Goal: Task Accomplishment & Management: Manage account settings

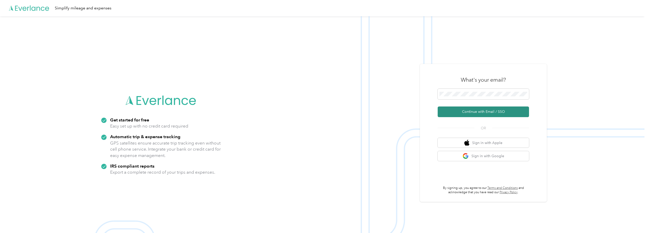
click at [492, 116] on button "Continue with Email / SSO" at bounding box center [482, 111] width 91 height 11
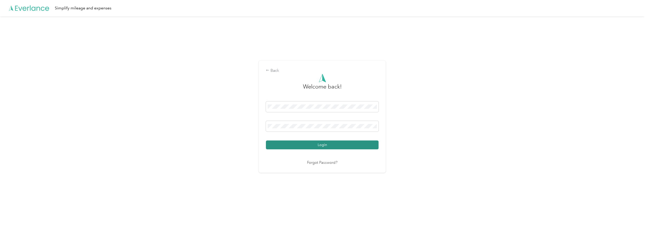
click at [333, 149] on button "Login" at bounding box center [322, 144] width 113 height 9
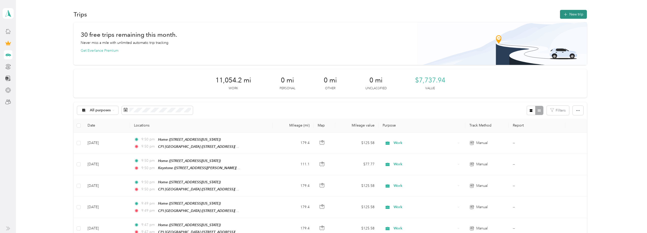
click at [569, 15] on button "New trip" at bounding box center [573, 14] width 27 height 9
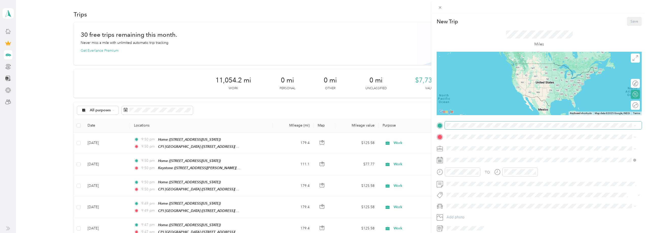
click at [472, 128] on span at bounding box center [542, 125] width 197 height 8
click at [470, 177] on div "Home" at bounding box center [481, 177] width 51 height 5
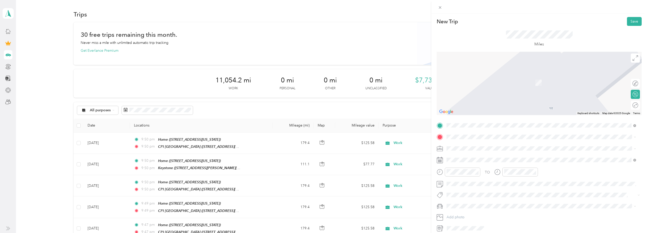
click at [466, 158] on strong "CPI [GEOGRAPHIC_DATA]" at bounding box center [478, 156] width 45 height 5
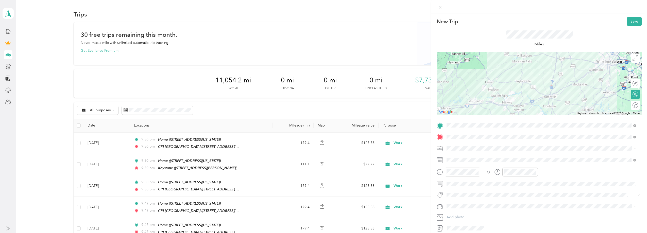
click at [455, 157] on div "Work" at bounding box center [541, 157] width 186 height 5
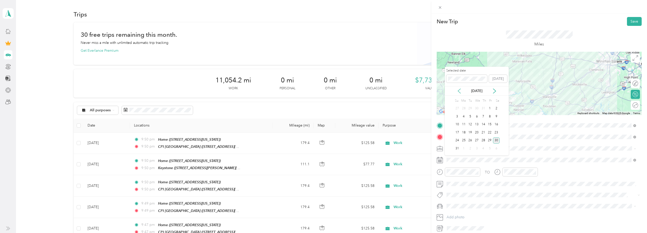
click at [459, 92] on icon at bounding box center [458, 90] width 5 height 5
click at [469, 107] on div "1" at bounding box center [470, 108] width 7 height 6
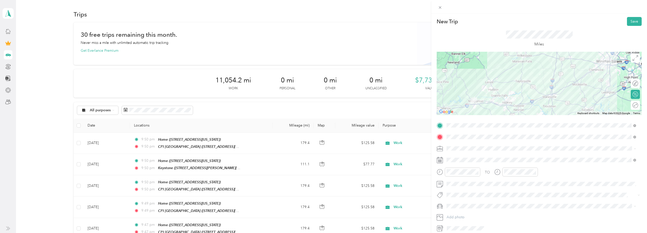
click at [638, 108] on div "Round trip" at bounding box center [638, 105] width 0 height 5
click at [630, 104] on div at bounding box center [632, 105] width 11 height 5
click at [631, 20] on button "Save" at bounding box center [634, 21] width 15 height 9
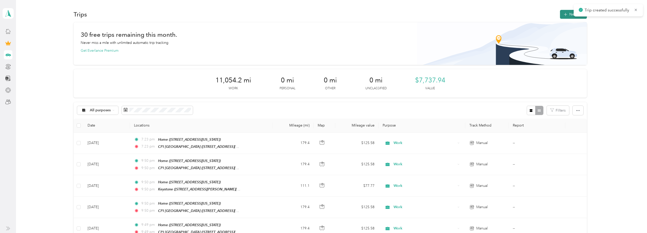
click at [567, 12] on button "New trip" at bounding box center [573, 14] width 27 height 9
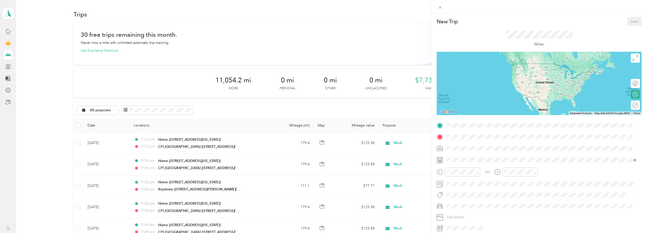
click at [470, 182] on span "[STREET_ADDRESS][US_STATE]" at bounding box center [481, 183] width 51 height 4
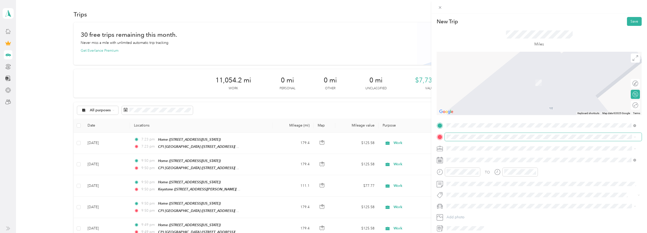
click at [459, 134] on span at bounding box center [542, 137] width 197 height 8
click at [466, 175] on div "Keystone [STREET_ADDRESS][PERSON_NAME][US_STATE]" at bounding box center [495, 176] width 79 height 11
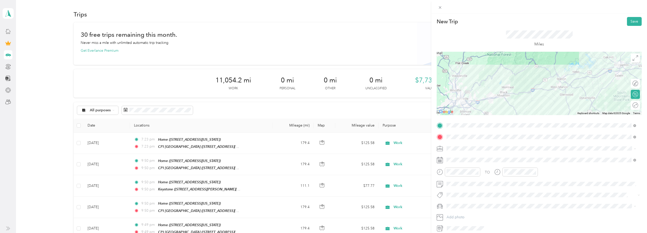
click at [453, 147] on span at bounding box center [542, 149] width 197 height 8
click at [455, 159] on ol "Work Personal Consultant Other Charity Medical Moving Commute" at bounding box center [540, 188] width 193 height 71
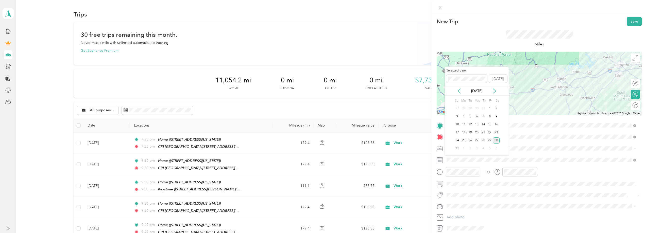
click at [460, 89] on icon at bounding box center [459, 91] width 3 height 5
click at [475, 108] on div "2" at bounding box center [476, 108] width 7 height 6
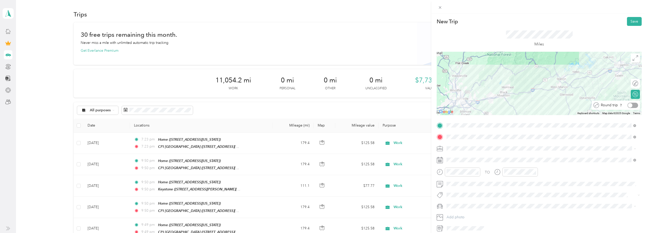
click at [631, 105] on div at bounding box center [632, 105] width 11 height 5
click at [627, 23] on button "Save" at bounding box center [634, 21] width 15 height 9
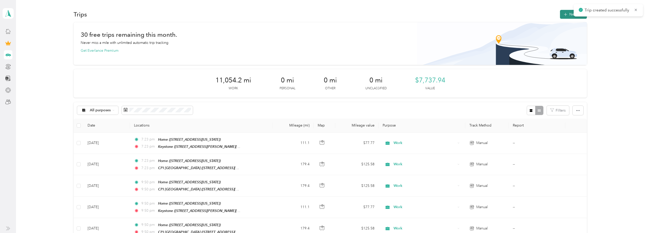
click at [569, 16] on button "New trip" at bounding box center [573, 14] width 27 height 9
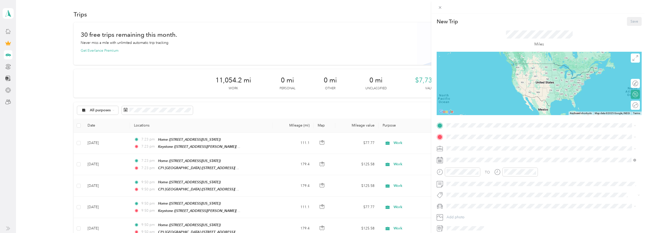
click at [466, 179] on div "Home" at bounding box center [481, 177] width 51 height 5
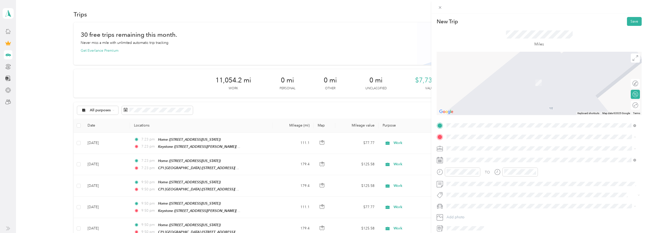
click at [466, 207] on div "CPI Charlotte [STREET_ADDRESS][PERSON_NAME][US_STATE]" at bounding box center [495, 208] width 79 height 11
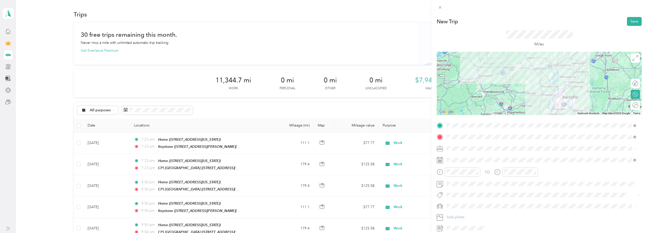
click at [464, 132] on div "TO Add photo" at bounding box center [538, 176] width 205 height 111
click at [467, 155] on strong "CPI [GEOGRAPHIC_DATA]" at bounding box center [478, 157] width 45 height 5
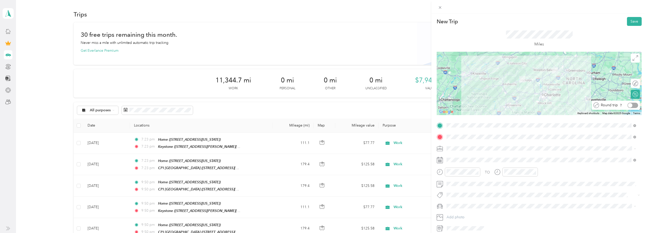
click at [631, 105] on div at bounding box center [632, 105] width 11 height 5
click at [470, 153] on div "TO Add photo" at bounding box center [538, 176] width 205 height 111
click at [453, 157] on div "Work" at bounding box center [541, 157] width 186 height 5
click at [463, 163] on span at bounding box center [542, 160] width 197 height 8
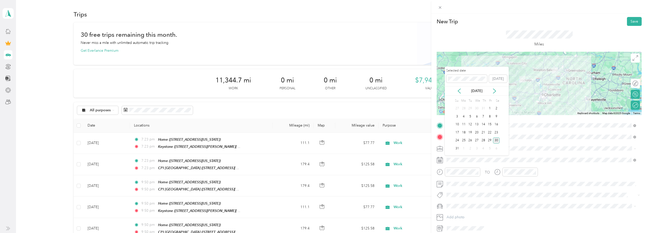
click at [462, 88] on div "[DATE]" at bounding box center [476, 90] width 64 height 5
click at [460, 90] on icon at bounding box center [458, 90] width 5 height 5
click at [482, 109] on div "3" at bounding box center [483, 108] width 7 height 6
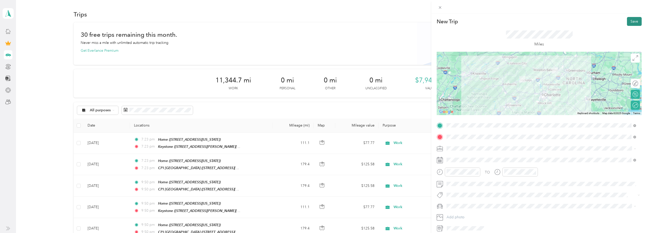
click at [630, 21] on button "Save" at bounding box center [634, 21] width 15 height 9
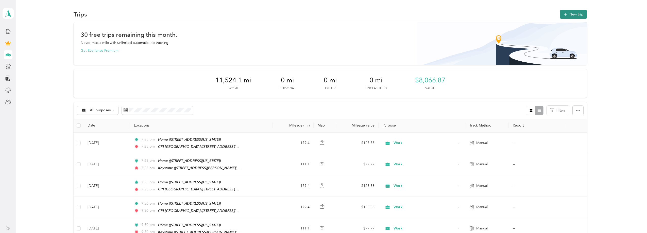
click at [566, 17] on button "New trip" at bounding box center [573, 14] width 27 height 9
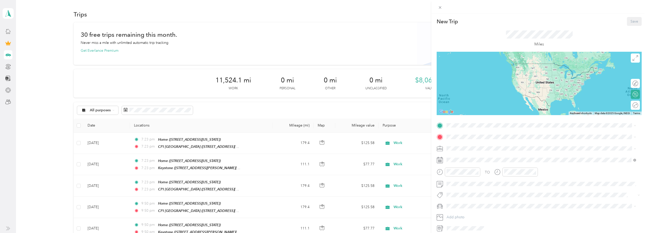
click at [478, 179] on div "Home [STREET_ADDRESS][US_STATE]" at bounding box center [481, 180] width 51 height 11
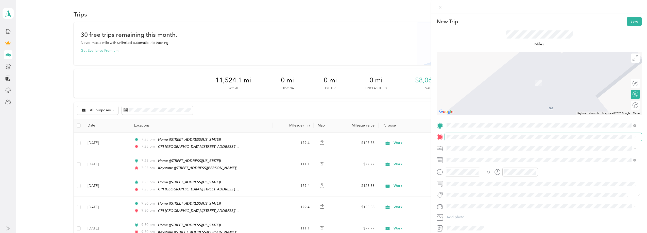
click at [474, 140] on span at bounding box center [542, 137] width 197 height 8
click at [470, 158] on div "CPI [GEOGRAPHIC_DATA] [STREET_ADDRESS][PERSON_NAME][US_STATE]" at bounding box center [495, 160] width 79 height 11
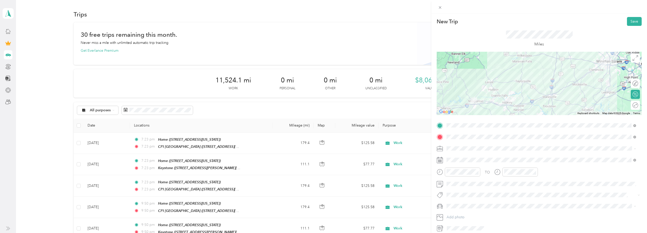
click at [463, 156] on div "Work" at bounding box center [541, 157] width 186 height 5
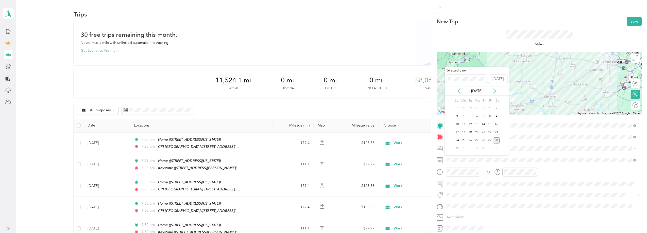
click at [459, 90] on icon at bounding box center [459, 91] width 3 height 5
click at [468, 118] on div "8" at bounding box center [470, 116] width 7 height 6
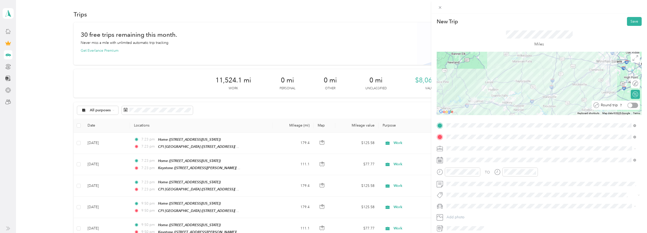
click at [630, 104] on div at bounding box center [632, 105] width 11 height 5
click at [628, 22] on button "Save" at bounding box center [634, 21] width 15 height 9
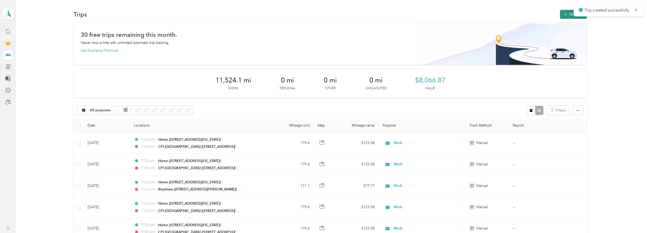
click at [570, 16] on button "New trip" at bounding box center [573, 14] width 27 height 9
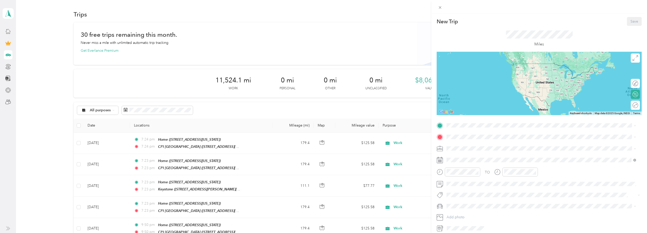
click at [467, 175] on div "Home" at bounding box center [481, 177] width 51 height 5
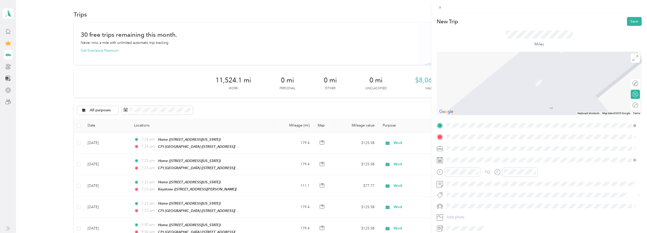
click at [466, 173] on strong "Keystone" at bounding box center [463, 173] width 15 height 5
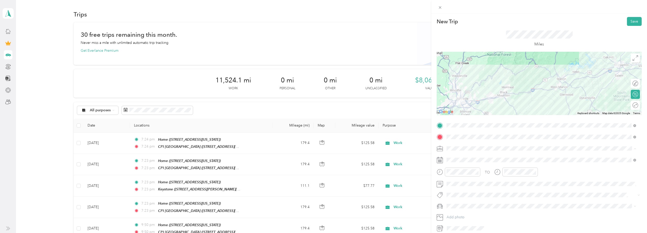
click at [462, 154] on li "Work" at bounding box center [540, 157] width 193 height 9
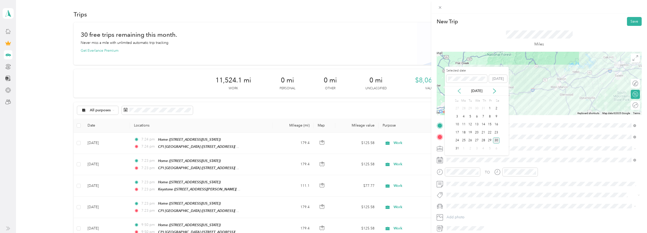
click at [458, 91] on icon at bounding box center [458, 90] width 5 height 5
click at [474, 116] on div "9" at bounding box center [476, 116] width 7 height 6
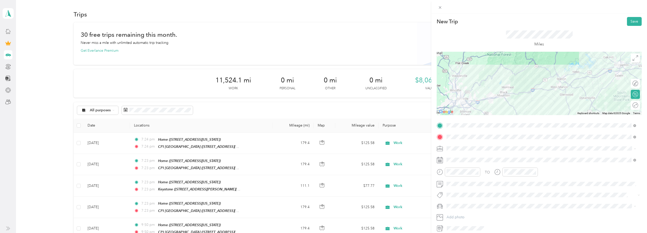
click at [638, 105] on div "Round trip" at bounding box center [638, 105] width 0 height 5
click at [628, 105] on div at bounding box center [630, 105] width 5 height 5
click at [627, 18] on button "Save" at bounding box center [634, 21] width 15 height 9
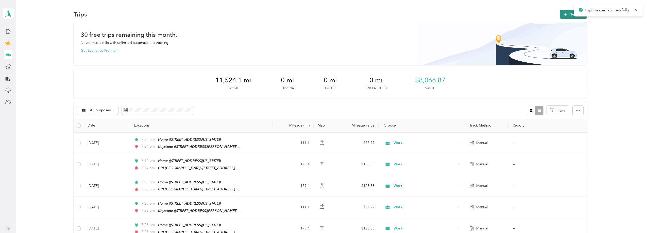
click at [567, 15] on button "New trip" at bounding box center [573, 14] width 27 height 9
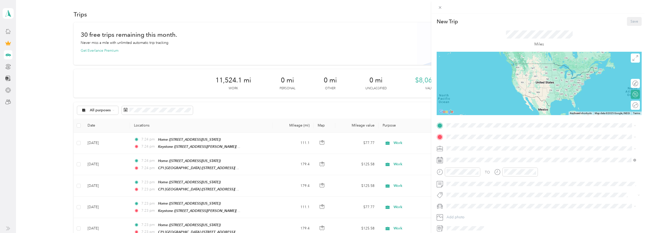
click at [473, 179] on div "Home" at bounding box center [481, 177] width 51 height 5
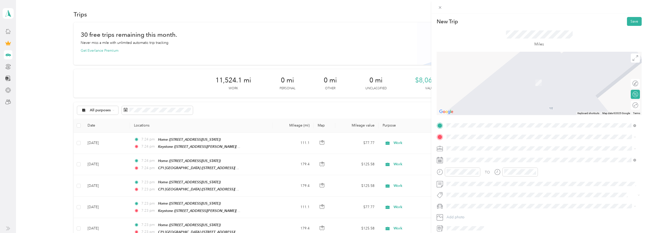
click at [475, 159] on div "CPI [GEOGRAPHIC_DATA] [STREET_ADDRESS][PERSON_NAME][US_STATE]" at bounding box center [495, 158] width 79 height 11
click at [475, 159] on span "[STREET_ADDRESS][PERSON_NAME][US_STATE]" at bounding box center [495, 161] width 79 height 4
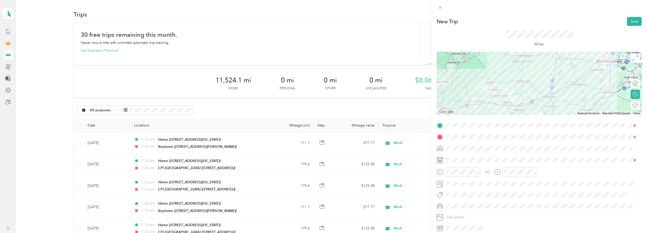
click at [471, 204] on strong "CPI Charlotte" at bounding box center [467, 205] width 23 height 5
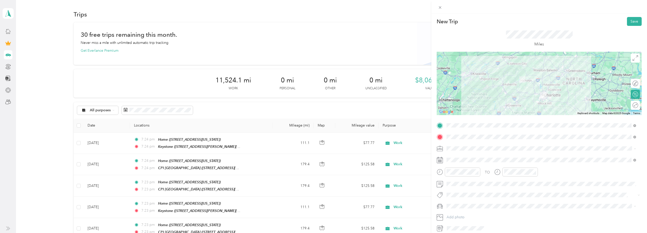
click at [467, 154] on li "Work" at bounding box center [540, 157] width 193 height 9
click at [468, 157] on span at bounding box center [542, 160] width 197 height 8
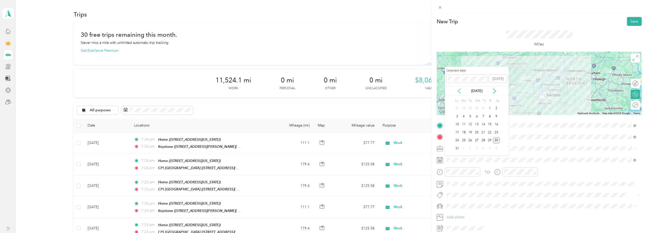
click at [458, 90] on icon at bounding box center [458, 90] width 5 height 5
click at [481, 118] on div "10" at bounding box center [483, 116] width 7 height 6
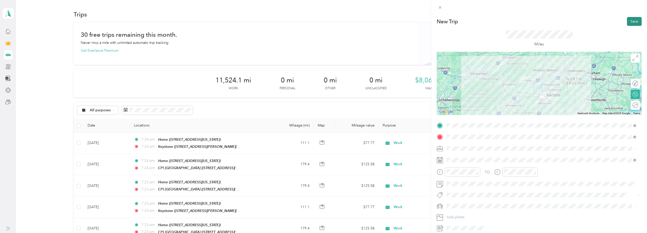
click at [632, 21] on button "Save" at bounding box center [634, 21] width 15 height 9
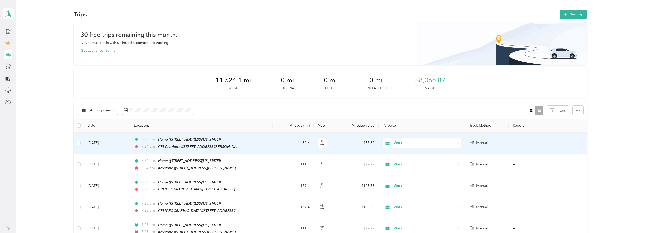
click at [264, 141] on td "7:24 pm Home ([STREET_ADDRESS][US_STATE]) 7:24 pm CPI [GEOGRAPHIC_DATA] ([STREE…" at bounding box center [201, 143] width 143 height 21
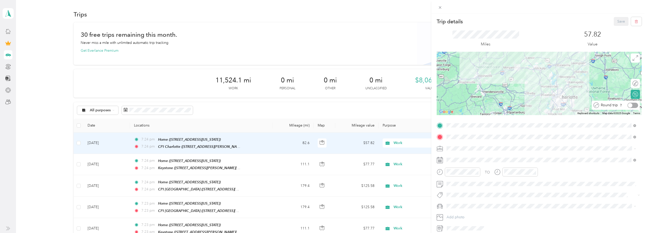
click at [630, 106] on div at bounding box center [632, 105] width 11 height 5
click at [619, 21] on button "Save" at bounding box center [620, 21] width 15 height 9
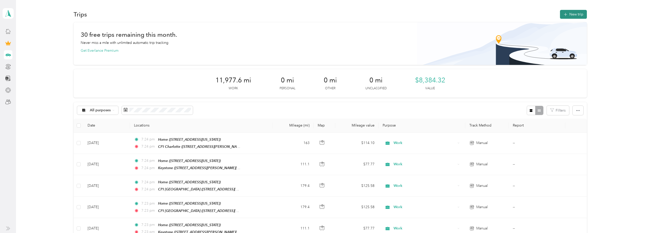
click at [572, 13] on button "New trip" at bounding box center [573, 14] width 27 height 9
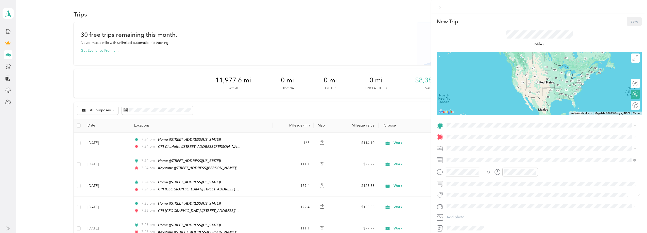
click at [489, 178] on div "Home" at bounding box center [481, 176] width 51 height 5
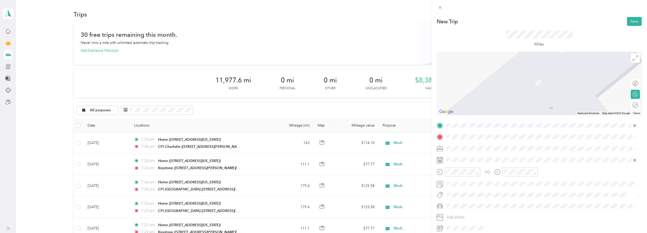
click at [485, 144] on div "TO Add photo" at bounding box center [538, 176] width 205 height 111
click at [485, 140] on span at bounding box center [542, 137] width 197 height 8
click at [483, 156] on strong "CPI [GEOGRAPHIC_DATA]" at bounding box center [478, 157] width 45 height 5
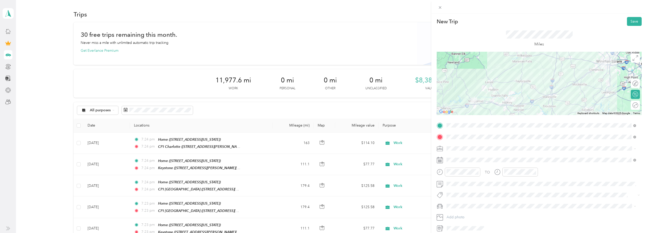
click at [477, 151] on span at bounding box center [542, 149] width 197 height 8
click at [475, 160] on li "Work" at bounding box center [540, 157] width 193 height 9
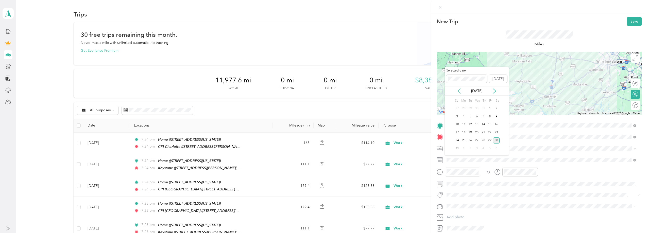
click at [458, 92] on icon at bounding box center [458, 90] width 5 height 5
click at [470, 122] on div "15" at bounding box center [470, 124] width 7 height 6
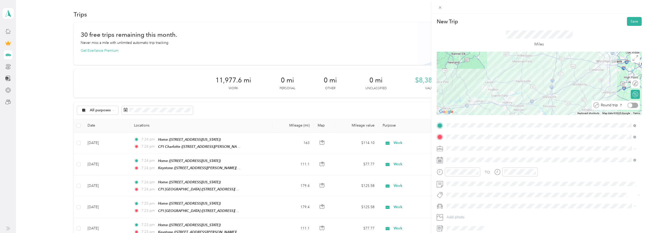
click at [630, 106] on div at bounding box center [632, 105] width 11 height 5
click at [632, 20] on button "Save" at bounding box center [634, 21] width 15 height 9
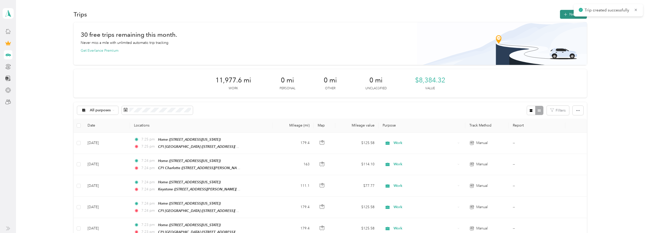
click at [568, 13] on button "New trip" at bounding box center [573, 14] width 27 height 9
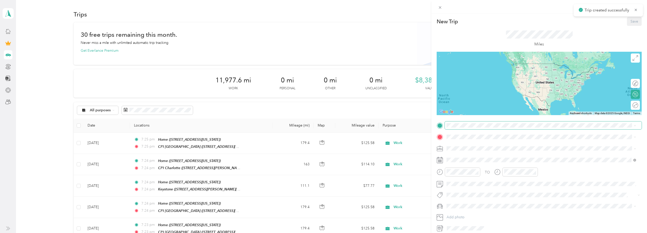
click at [478, 128] on span at bounding box center [542, 125] width 197 height 8
click at [477, 179] on div "Home [STREET_ADDRESS][US_STATE]" at bounding box center [481, 180] width 51 height 11
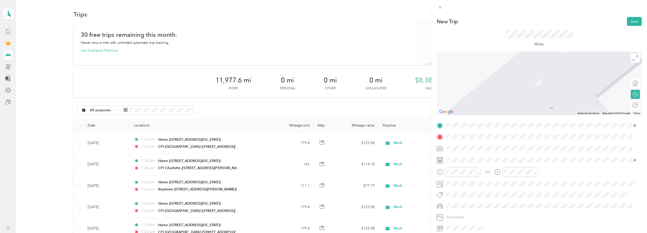
click at [471, 176] on span "[STREET_ADDRESS][PERSON_NAME][US_STATE]" at bounding box center [495, 178] width 79 height 4
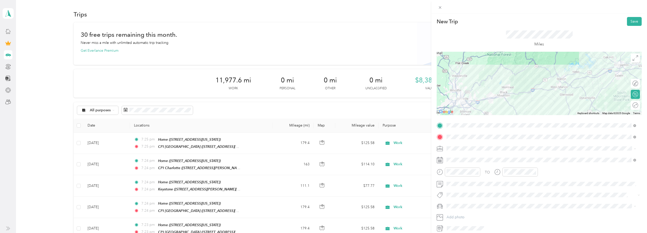
click at [464, 155] on div "Work" at bounding box center [541, 157] width 186 height 5
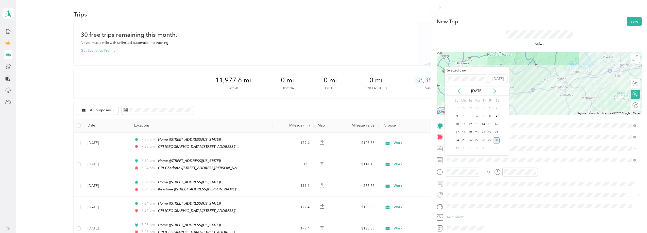
click at [458, 88] on icon at bounding box center [458, 90] width 5 height 5
click at [476, 125] on div "16" at bounding box center [476, 124] width 7 height 6
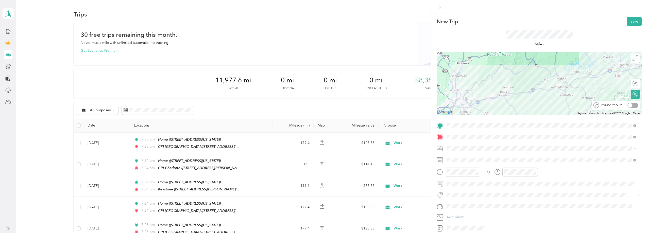
click at [633, 104] on div at bounding box center [632, 105] width 11 height 5
click at [636, 18] on button "Save" at bounding box center [634, 21] width 15 height 9
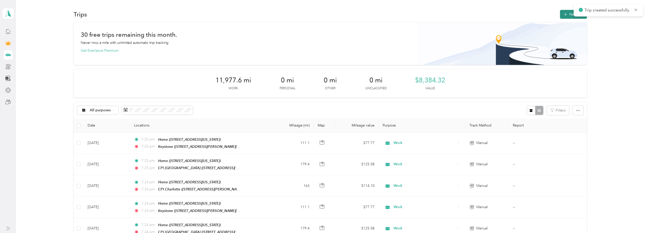
click at [569, 14] on button "New trip" at bounding box center [573, 14] width 27 height 9
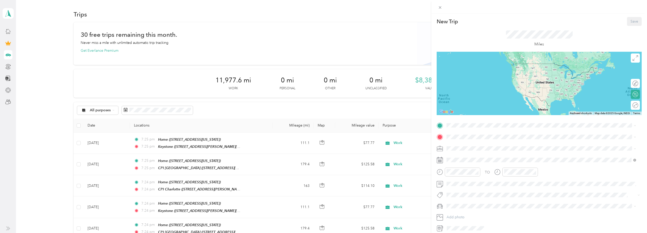
click at [469, 177] on div "Home" at bounding box center [481, 177] width 51 height 5
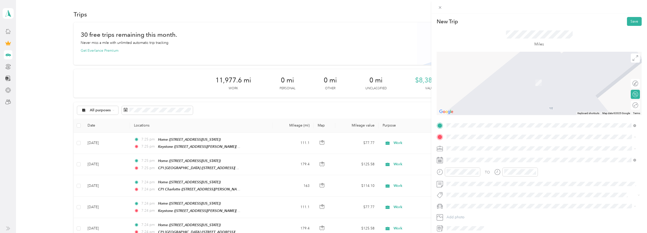
click at [465, 162] on span "[STREET_ADDRESS][PERSON_NAME][US_STATE]" at bounding box center [495, 163] width 79 height 4
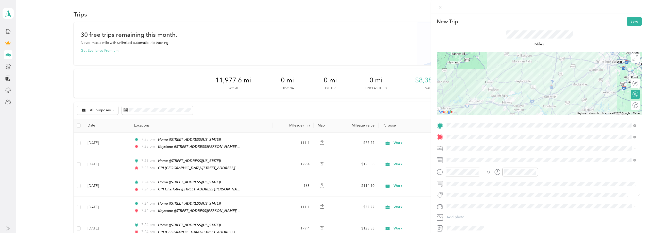
click at [462, 157] on div "Work" at bounding box center [541, 157] width 186 height 5
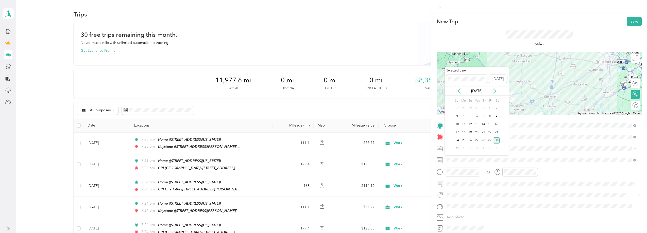
click at [459, 91] on icon at bounding box center [458, 90] width 5 height 5
click at [483, 126] on div "17" at bounding box center [483, 124] width 7 height 6
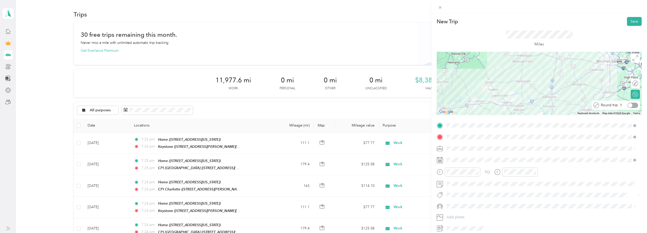
click at [630, 105] on div at bounding box center [632, 105] width 11 height 5
click at [631, 16] on div "New Trip Save This trip cannot be edited because it is either under review, app…" at bounding box center [539, 129] width 216 height 233
click at [632, 20] on button "Save" at bounding box center [634, 21] width 15 height 9
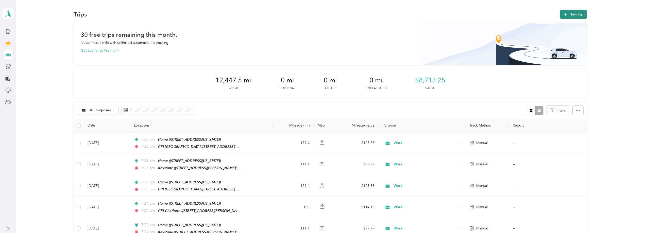
click at [576, 17] on button "New trip" at bounding box center [573, 14] width 27 height 9
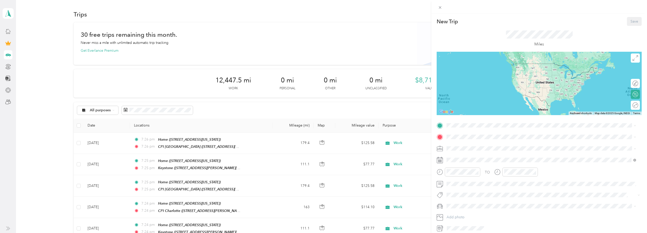
click at [475, 178] on div "Home [STREET_ADDRESS][US_STATE]" at bounding box center [481, 180] width 51 height 11
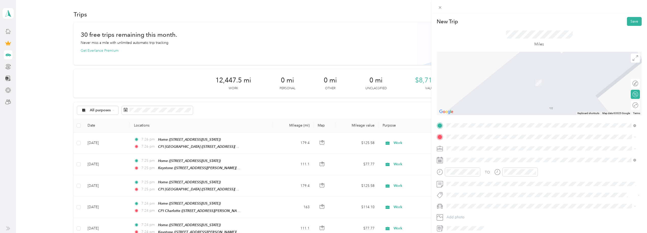
click at [467, 160] on div "CPI [GEOGRAPHIC_DATA] [STREET_ADDRESS][PERSON_NAME][US_STATE]" at bounding box center [495, 159] width 79 height 11
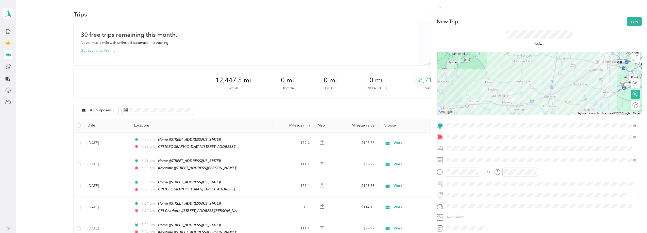
click at [460, 157] on div "Work" at bounding box center [541, 157] width 186 height 5
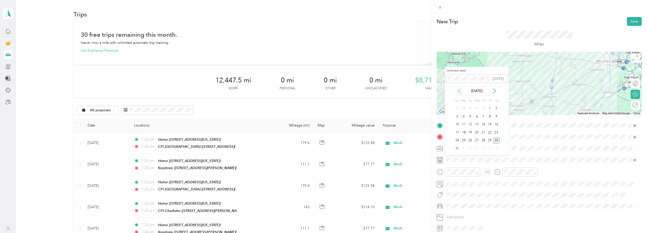
click at [459, 92] on icon at bounding box center [458, 90] width 5 height 5
click at [470, 131] on div "22" at bounding box center [470, 132] width 7 height 6
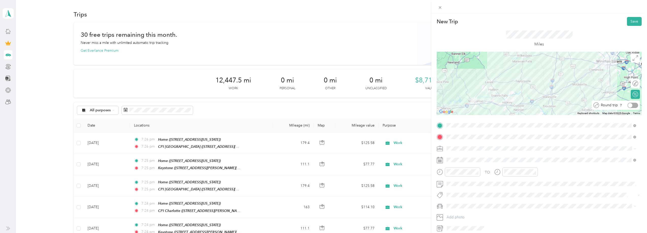
click at [631, 106] on div at bounding box center [632, 105] width 11 height 5
click at [629, 23] on button "Save" at bounding box center [634, 21] width 15 height 9
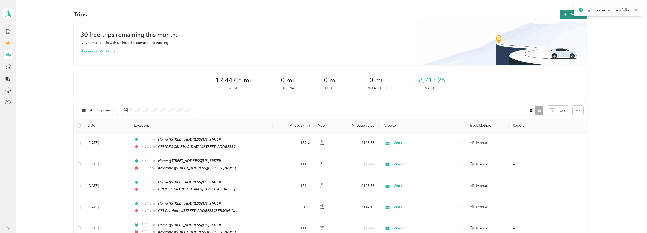
click at [567, 16] on button "New trip" at bounding box center [573, 14] width 27 height 9
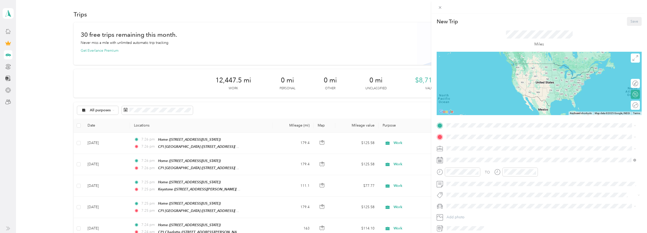
click at [473, 178] on div "Home" at bounding box center [481, 177] width 51 height 5
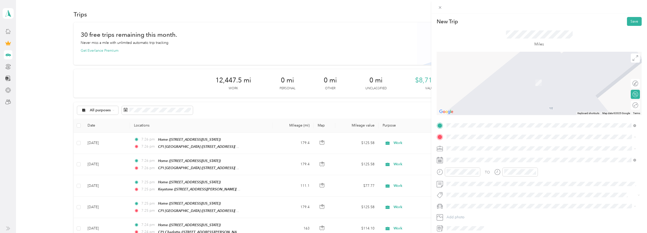
click at [473, 170] on li "Keystone [STREET_ADDRESS][PERSON_NAME][US_STATE]" at bounding box center [540, 176] width 193 height 16
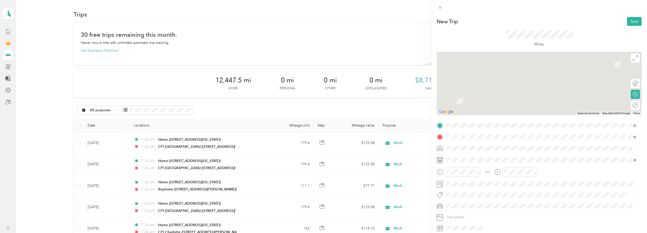
click at [472, 147] on span at bounding box center [542, 149] width 197 height 8
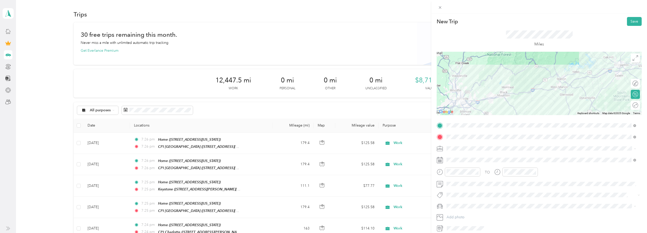
click at [469, 157] on div "Work" at bounding box center [541, 157] width 186 height 5
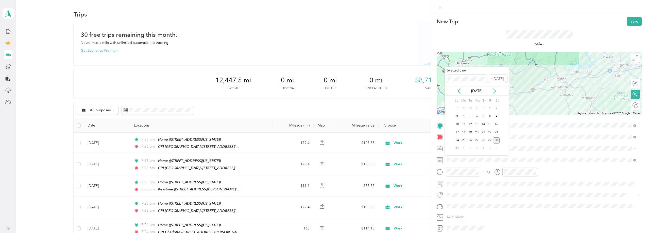
drag, startPoint x: 459, startPoint y: 90, endPoint x: 458, endPoint y: 94, distance: 3.6
click at [459, 90] on icon at bounding box center [458, 90] width 5 height 5
click at [477, 132] on div "23" at bounding box center [476, 132] width 7 height 6
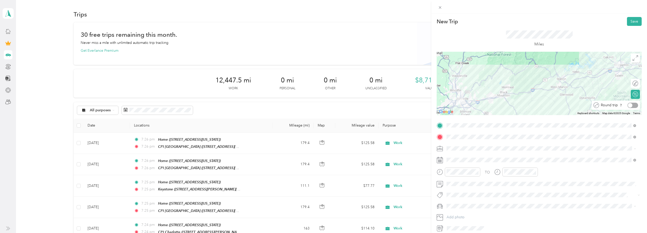
click at [631, 106] on div at bounding box center [632, 105] width 11 height 5
click at [636, 21] on button "Save" at bounding box center [634, 21] width 15 height 9
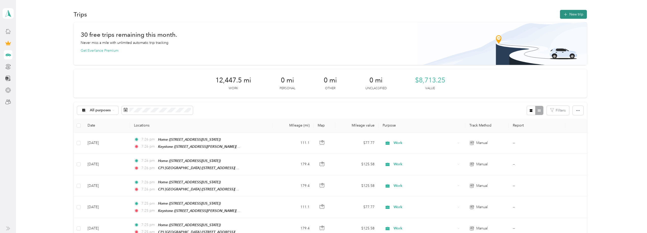
click at [566, 14] on icon "button" at bounding box center [565, 15] width 6 height 6
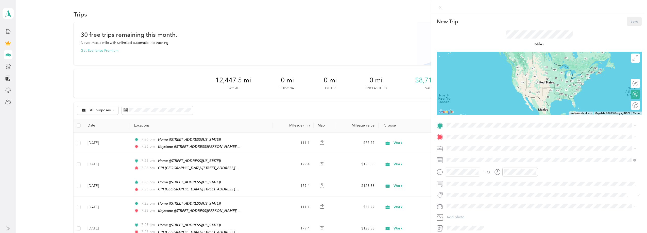
click at [467, 174] on div "Home [STREET_ADDRESS][US_STATE]" at bounding box center [541, 180] width 186 height 12
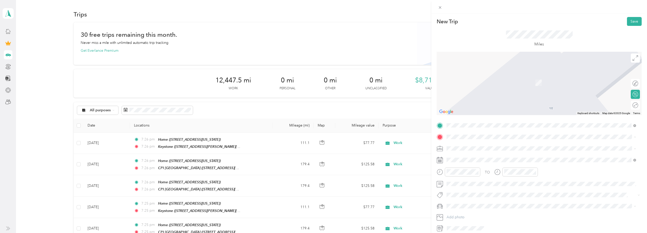
click at [474, 205] on strong "CPI Charlotte" at bounding box center [467, 205] width 23 height 5
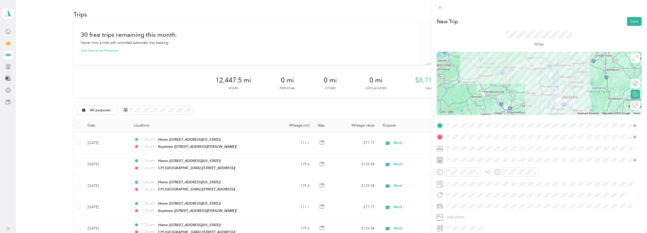
click at [472, 159] on li "Work" at bounding box center [540, 157] width 193 height 9
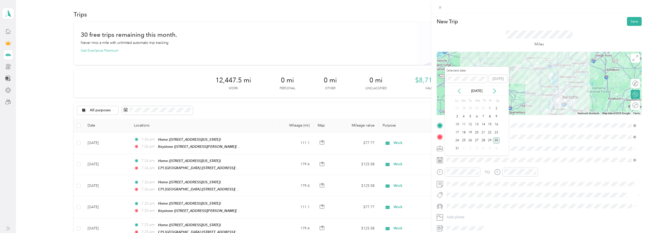
click at [460, 90] on icon at bounding box center [458, 90] width 5 height 5
click at [482, 132] on div "24" at bounding box center [483, 132] width 7 height 6
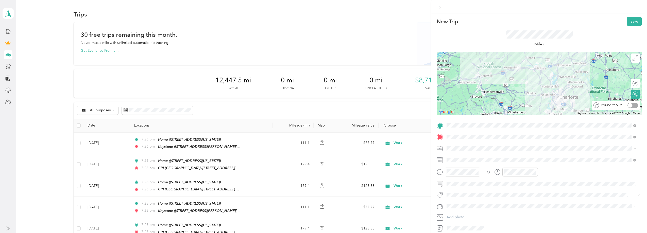
click at [631, 106] on div at bounding box center [632, 105] width 11 height 5
click at [631, 17] on button "Save" at bounding box center [634, 21] width 15 height 9
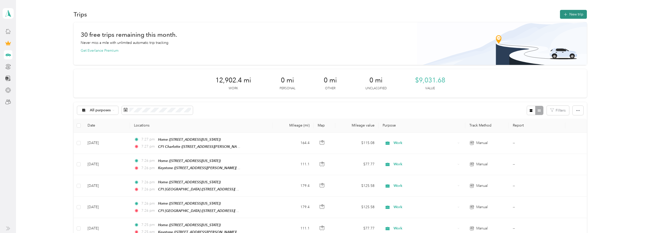
click at [569, 15] on button "New trip" at bounding box center [573, 14] width 27 height 9
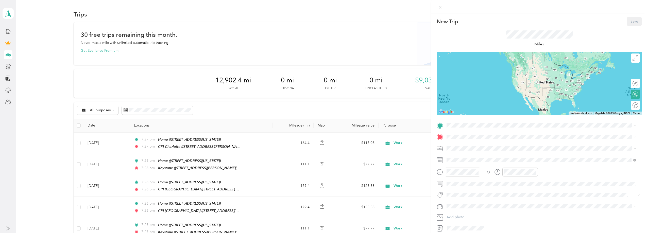
drag, startPoint x: 479, startPoint y: 180, endPoint x: 477, endPoint y: 170, distance: 10.1
click at [479, 180] on div "Home [STREET_ADDRESS][US_STATE]" at bounding box center [481, 180] width 51 height 11
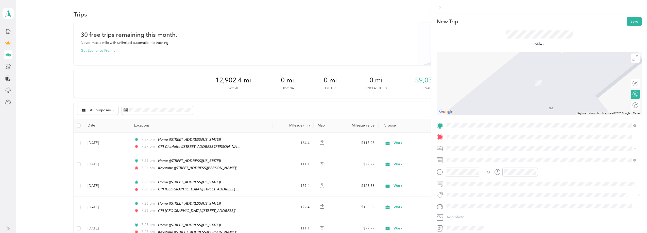
click at [469, 163] on span "[STREET_ADDRESS][PERSON_NAME][US_STATE]" at bounding box center [495, 163] width 79 height 4
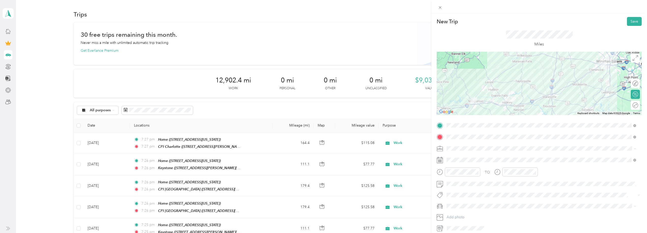
click at [468, 146] on span at bounding box center [542, 149] width 197 height 8
click at [465, 157] on div "Work" at bounding box center [541, 156] width 186 height 5
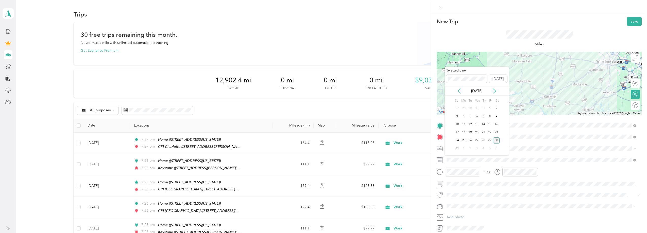
click at [460, 90] on icon at bounding box center [458, 90] width 5 height 5
click at [471, 140] on div "29" at bounding box center [470, 140] width 7 height 6
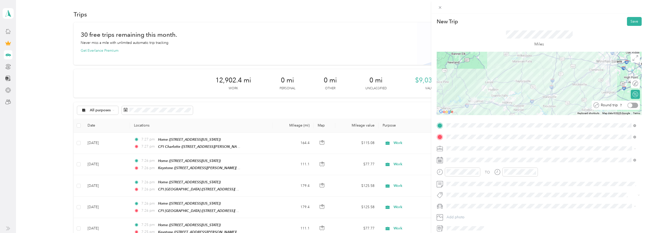
click at [628, 105] on div at bounding box center [632, 105] width 11 height 5
click at [628, 22] on button "Save" at bounding box center [634, 21] width 15 height 9
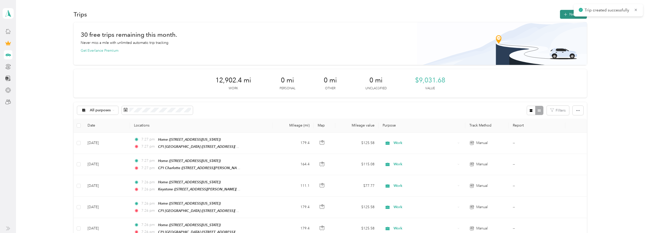
click at [567, 15] on icon "button" at bounding box center [565, 15] width 6 height 6
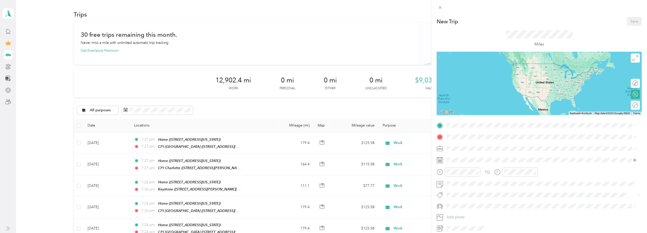
click at [464, 181] on span "[STREET_ADDRESS][US_STATE]" at bounding box center [481, 183] width 51 height 4
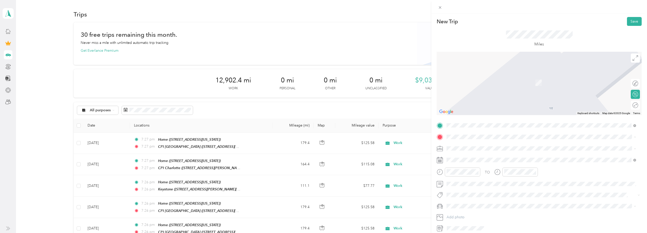
click at [468, 173] on strong "Keystone" at bounding box center [463, 173] width 15 height 5
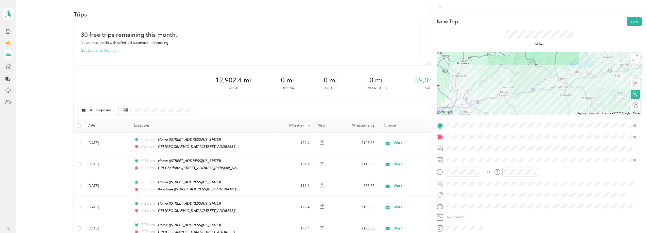
click at [462, 155] on div "Work" at bounding box center [541, 157] width 186 height 5
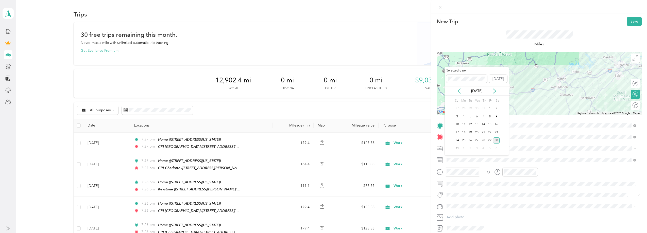
click at [460, 90] on icon at bounding box center [458, 90] width 5 height 5
click at [475, 141] on div "30" at bounding box center [476, 140] width 7 height 6
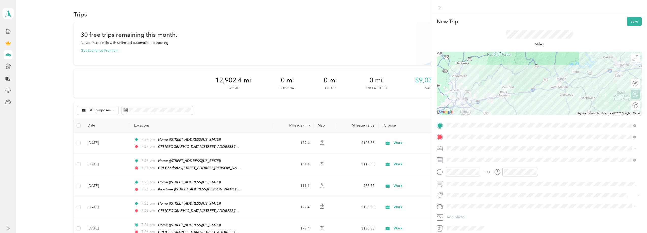
click at [632, 104] on div "Round trip" at bounding box center [634, 105] width 9 height 9
click at [631, 105] on div at bounding box center [632, 105] width 11 height 5
click at [633, 20] on button "Save" at bounding box center [634, 21] width 15 height 9
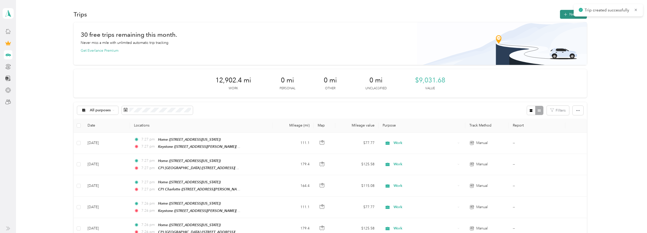
click at [570, 13] on button "New trip" at bounding box center [573, 14] width 27 height 9
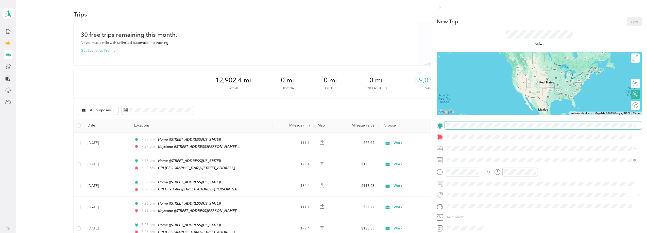
click at [497, 129] on span at bounding box center [542, 125] width 197 height 8
click at [469, 177] on div "Home" at bounding box center [481, 177] width 51 height 5
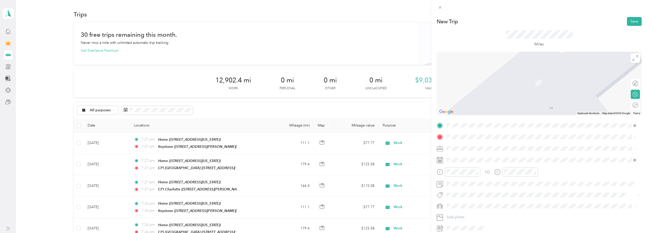
click at [469, 155] on strong "CPI [GEOGRAPHIC_DATA]" at bounding box center [478, 157] width 45 height 5
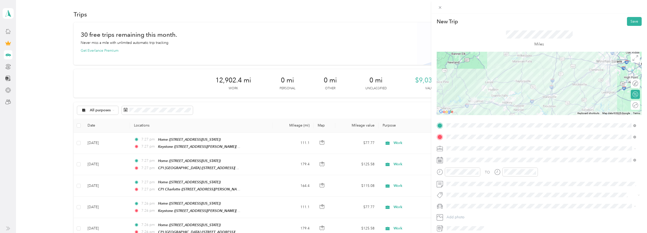
click at [466, 156] on div "Work" at bounding box center [541, 157] width 186 height 5
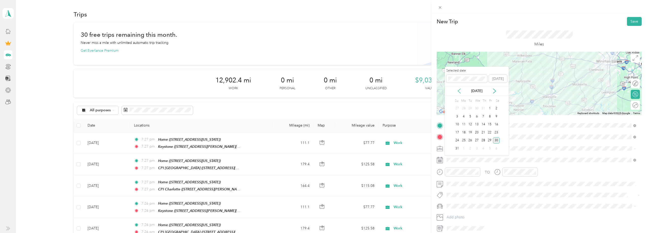
click at [459, 89] on icon at bounding box center [458, 90] width 5 height 5
click at [482, 140] on div "31" at bounding box center [483, 140] width 7 height 6
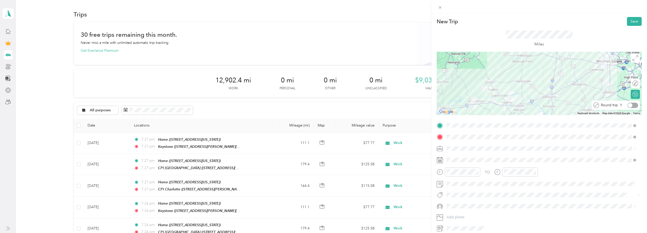
click at [631, 106] on div at bounding box center [632, 105] width 11 height 5
click at [630, 24] on button "Save" at bounding box center [634, 21] width 15 height 9
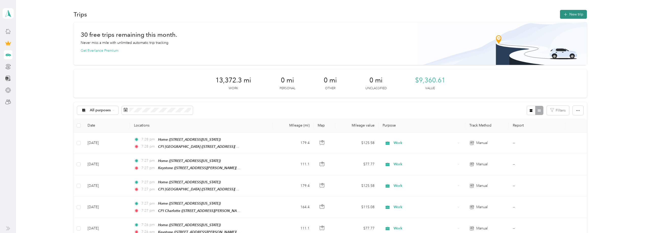
click at [576, 12] on button "New trip" at bounding box center [573, 14] width 27 height 9
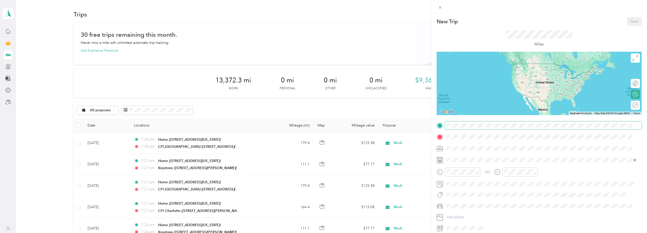
click at [471, 123] on span at bounding box center [542, 125] width 197 height 8
click at [474, 176] on div "Home" at bounding box center [481, 176] width 51 height 5
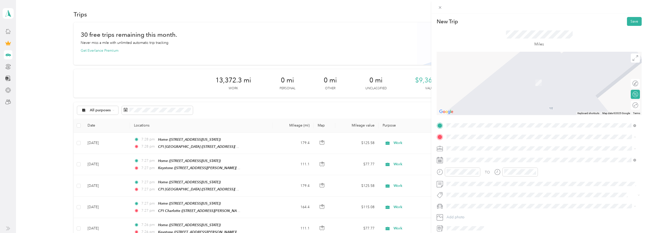
click at [472, 162] on span "[STREET_ADDRESS][PERSON_NAME][US_STATE]" at bounding box center [495, 163] width 79 height 4
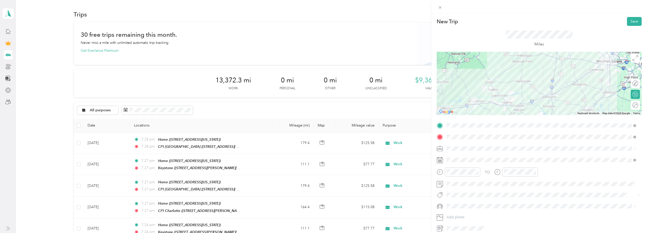
click at [468, 156] on div "Work" at bounding box center [541, 156] width 186 height 5
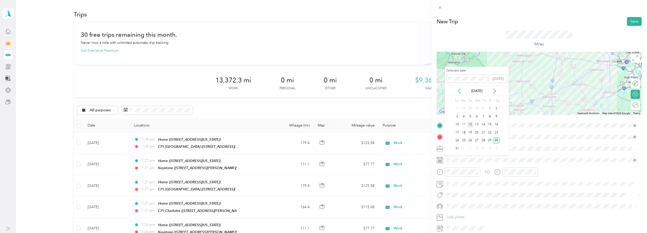
click at [470, 124] on div "12" at bounding box center [470, 124] width 7 height 6
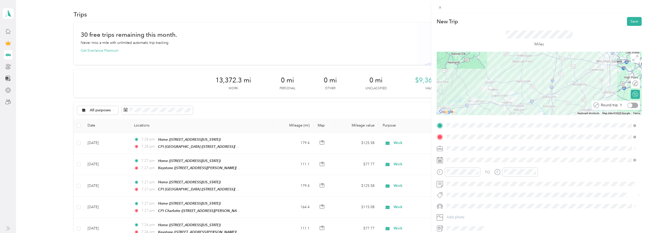
click at [630, 105] on div at bounding box center [632, 105] width 11 height 5
click at [629, 24] on button "Save" at bounding box center [634, 21] width 15 height 9
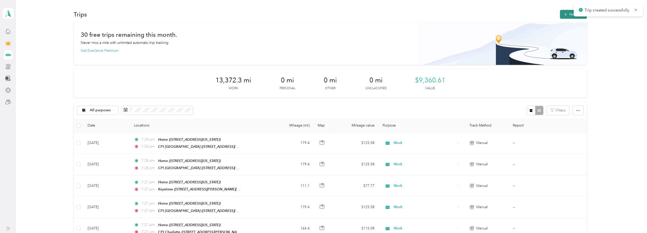
click at [567, 13] on button "New trip" at bounding box center [573, 14] width 27 height 9
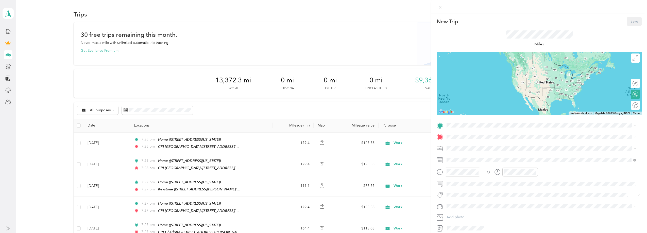
click at [477, 180] on div "Home [STREET_ADDRESS][US_STATE]" at bounding box center [481, 180] width 51 height 11
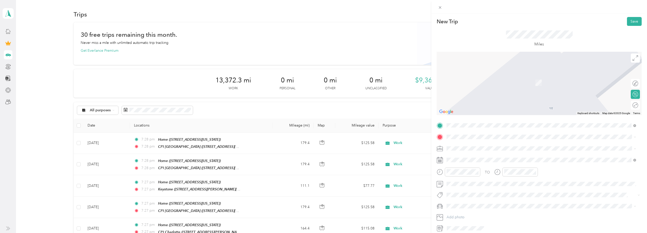
click at [469, 171] on strong "Keystone" at bounding box center [463, 172] width 15 height 5
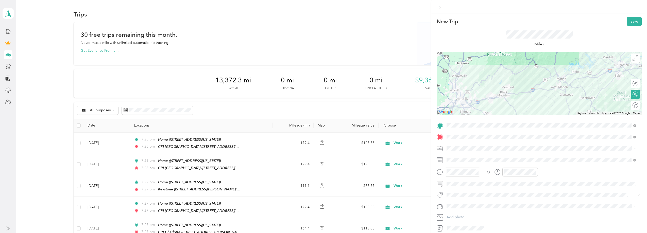
click at [460, 158] on li "Work" at bounding box center [540, 157] width 193 height 9
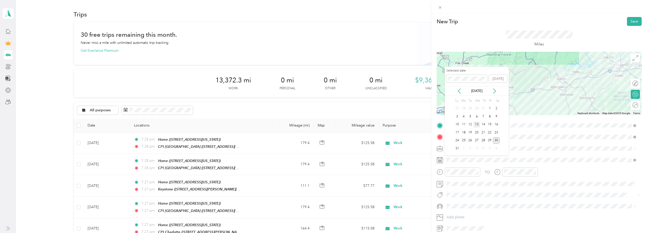
click at [477, 124] on div "13" at bounding box center [476, 124] width 7 height 6
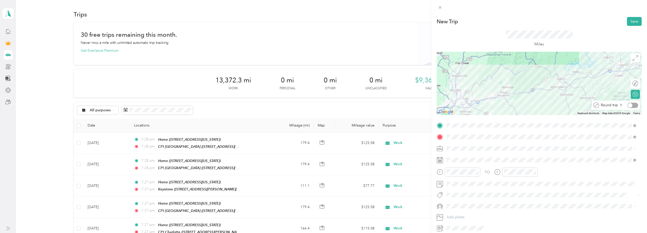
click at [630, 107] on div at bounding box center [632, 105] width 11 height 5
click at [629, 21] on button "Save" at bounding box center [634, 21] width 15 height 9
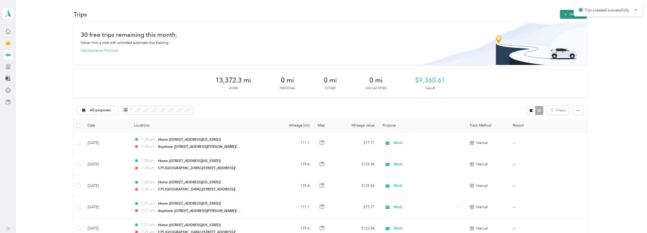
click at [571, 15] on button "New trip" at bounding box center [573, 14] width 27 height 9
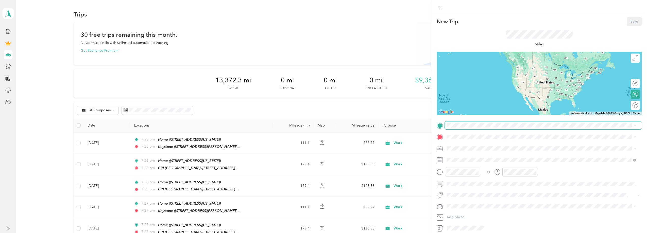
click at [463, 129] on span at bounding box center [542, 125] width 197 height 8
click at [462, 122] on span at bounding box center [542, 125] width 197 height 8
click at [460, 177] on strong "Home" at bounding box center [461, 177] width 10 height 5
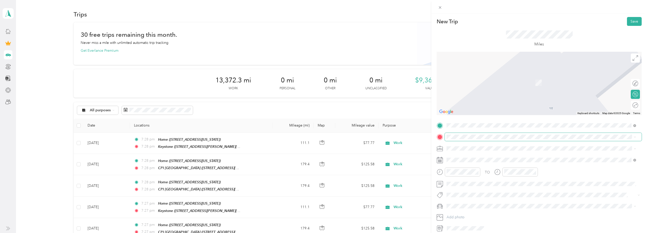
click at [464, 134] on span at bounding box center [542, 137] width 197 height 8
click at [464, 159] on div "CPI [GEOGRAPHIC_DATA] [STREET_ADDRESS][PERSON_NAME][US_STATE]" at bounding box center [495, 160] width 79 height 11
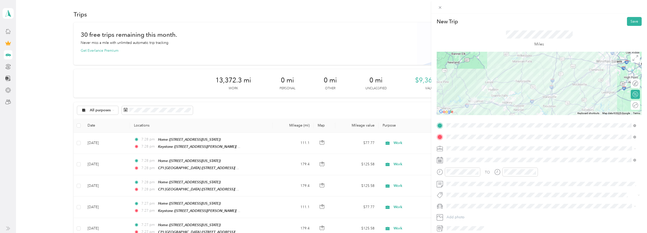
click at [463, 155] on div "Work" at bounding box center [541, 156] width 186 height 5
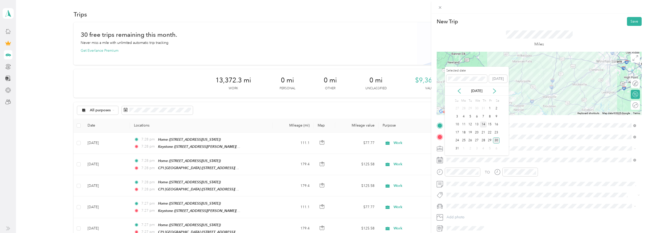
click at [484, 124] on div "14" at bounding box center [483, 124] width 7 height 6
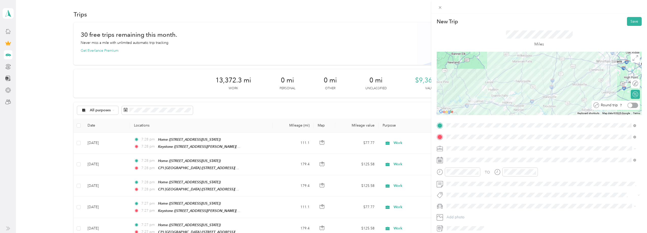
click at [631, 103] on div at bounding box center [632, 105] width 11 height 5
click at [632, 16] on div "New Trip Save This trip cannot be edited because it is either under review, app…" at bounding box center [539, 129] width 216 height 233
click at [633, 20] on button "Save" at bounding box center [634, 21] width 15 height 9
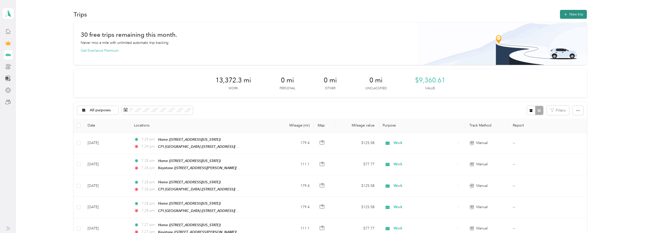
click at [579, 14] on button "New trip" at bounding box center [573, 14] width 27 height 9
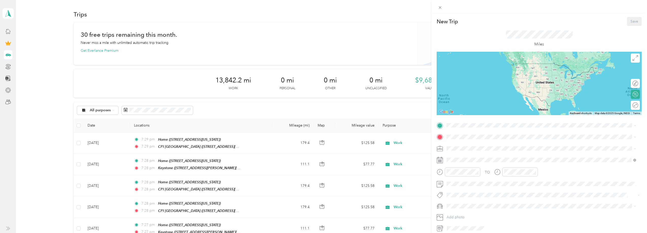
click at [486, 144] on strong "CPI [GEOGRAPHIC_DATA]" at bounding box center [478, 145] width 45 height 5
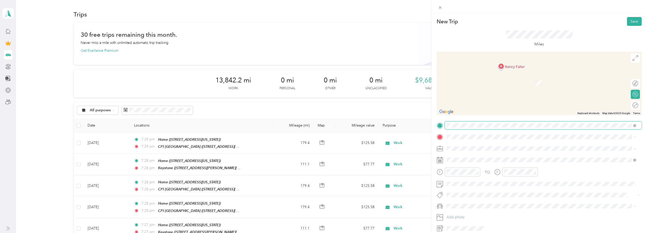
click at [485, 128] on span at bounding box center [542, 125] width 197 height 8
click at [484, 175] on div "Home [STREET_ADDRESS][US_STATE]" at bounding box center [541, 180] width 186 height 12
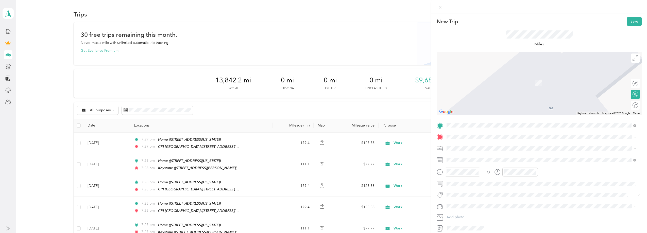
click at [481, 161] on span "[STREET_ADDRESS][PERSON_NAME][US_STATE]" at bounding box center [495, 163] width 79 height 4
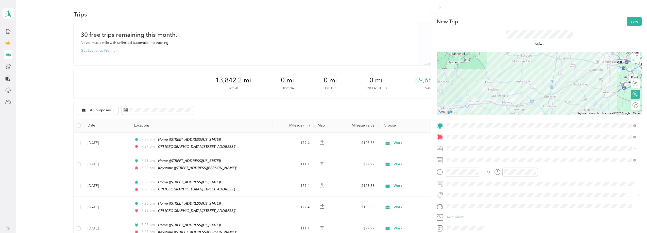
click at [482, 151] on span at bounding box center [542, 149] width 197 height 8
click at [456, 154] on li "Work" at bounding box center [540, 157] width 193 height 9
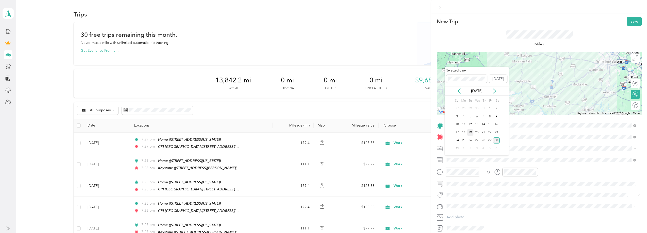
click at [471, 134] on div "19" at bounding box center [470, 132] width 7 height 6
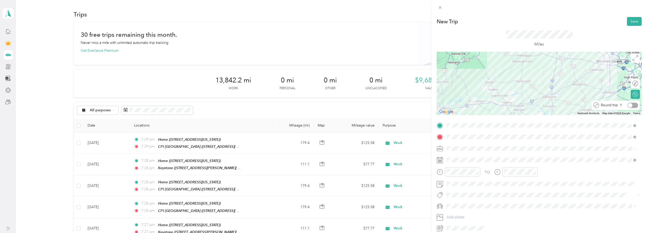
click at [629, 105] on div at bounding box center [632, 105] width 11 height 5
click at [631, 20] on button "Save" at bounding box center [634, 21] width 15 height 9
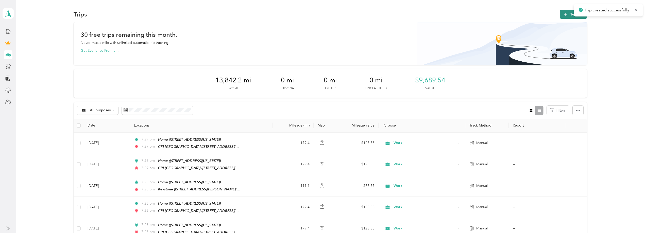
click at [571, 12] on button "New trip" at bounding box center [573, 14] width 27 height 9
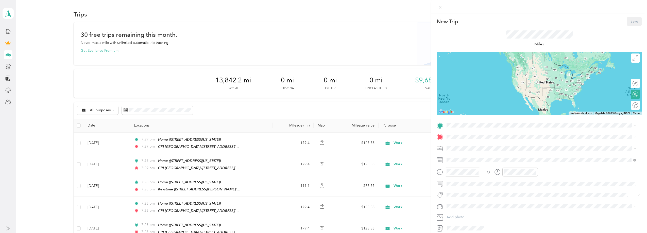
click at [470, 180] on div "Home [STREET_ADDRESS][US_STATE]" at bounding box center [481, 180] width 51 height 11
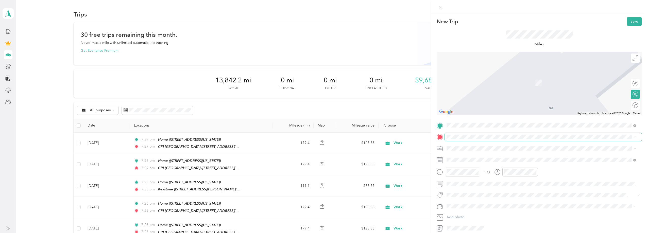
click at [472, 140] on span at bounding box center [542, 137] width 197 height 8
click at [474, 179] on span "[STREET_ADDRESS][PERSON_NAME][US_STATE]" at bounding box center [495, 178] width 79 height 4
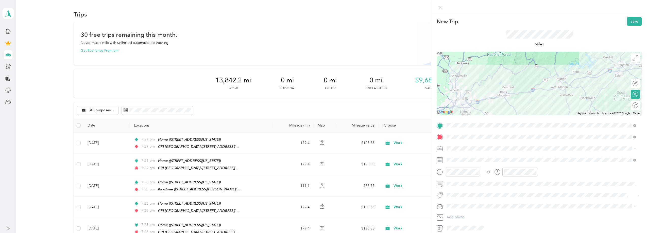
click at [465, 155] on div "Work" at bounding box center [541, 156] width 186 height 5
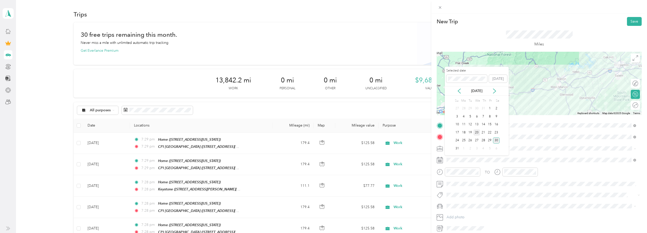
click at [476, 133] on div "20" at bounding box center [476, 132] width 7 height 6
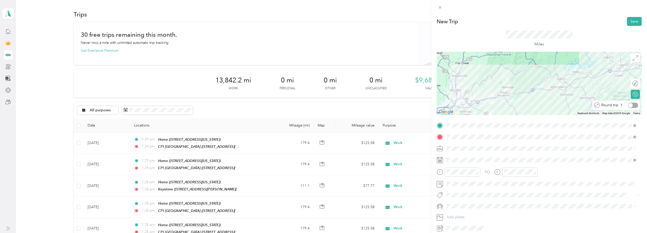
click at [630, 105] on div at bounding box center [633, 105] width 10 height 5
click at [630, 23] on button "Save" at bounding box center [634, 21] width 15 height 9
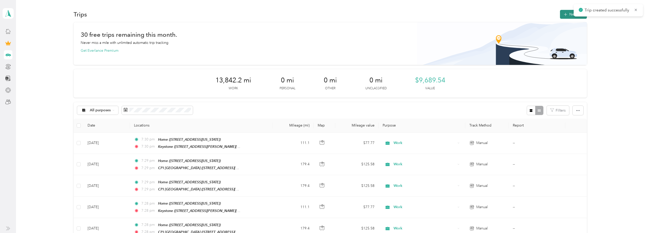
click at [570, 14] on button "New trip" at bounding box center [573, 14] width 27 height 9
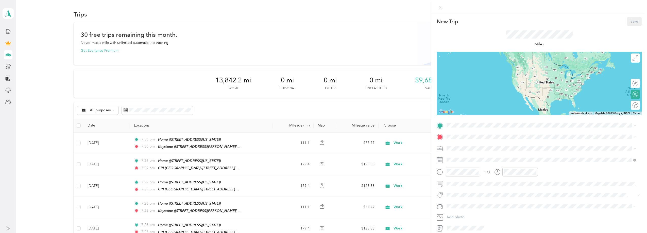
click at [470, 175] on div "Home" at bounding box center [481, 176] width 51 height 5
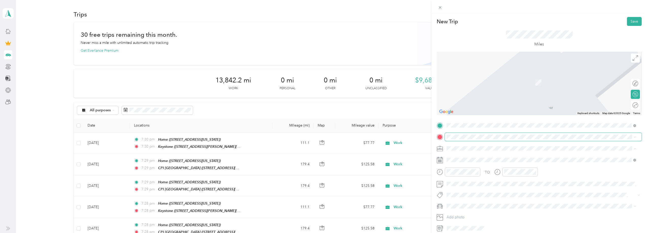
click at [468, 134] on span at bounding box center [542, 137] width 197 height 8
click at [469, 204] on strong "CPI Charlotte" at bounding box center [467, 205] width 23 height 5
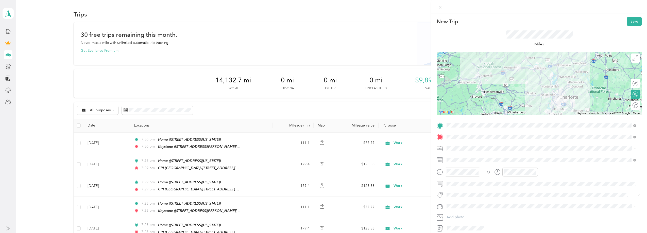
click at [457, 155] on div "Work" at bounding box center [541, 157] width 186 height 5
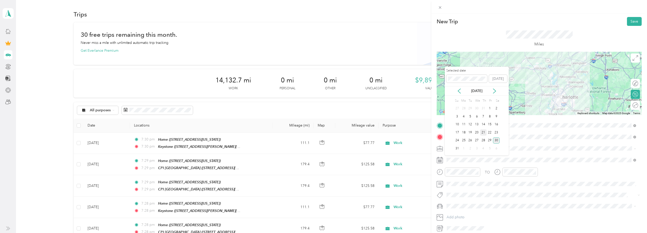
click at [483, 134] on div "21" at bounding box center [483, 132] width 7 height 6
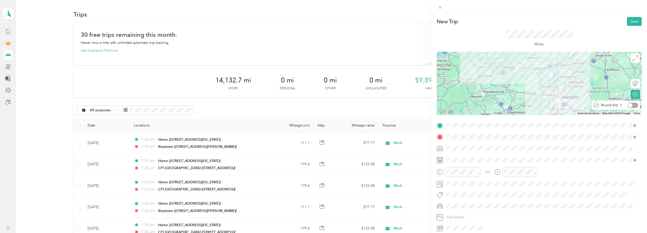
click at [630, 105] on div at bounding box center [632, 105] width 11 height 5
click at [629, 21] on button "Save" at bounding box center [634, 21] width 15 height 9
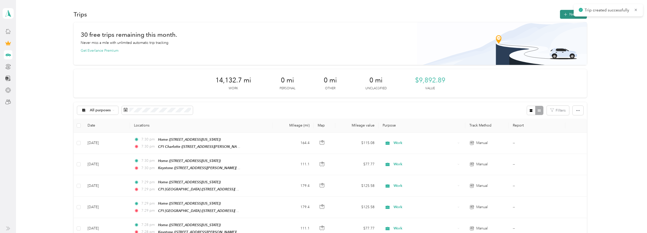
click at [569, 12] on button "New trip" at bounding box center [573, 14] width 27 height 9
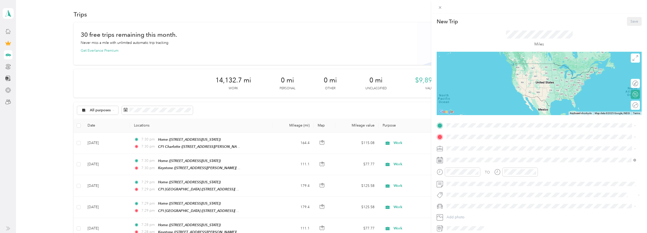
click at [467, 174] on li "Home [STREET_ADDRESS][US_STATE]" at bounding box center [540, 180] width 193 height 16
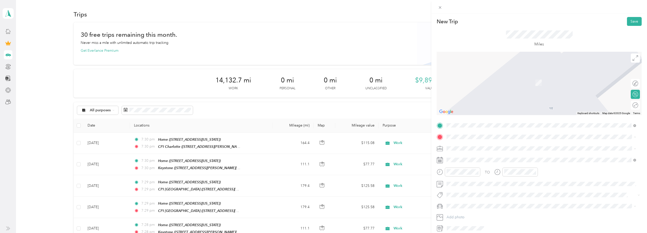
click at [466, 158] on div "CPI [GEOGRAPHIC_DATA] [STREET_ADDRESS][PERSON_NAME][US_STATE]" at bounding box center [495, 160] width 79 height 11
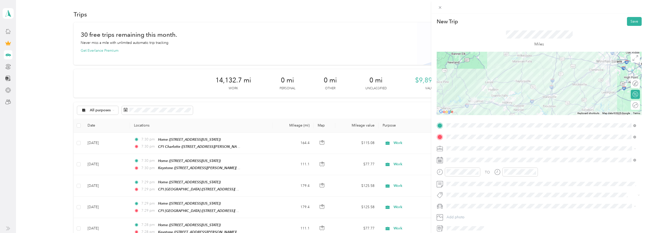
click at [461, 154] on li "Work" at bounding box center [540, 157] width 193 height 9
click at [458, 157] on span at bounding box center [542, 160] width 197 height 8
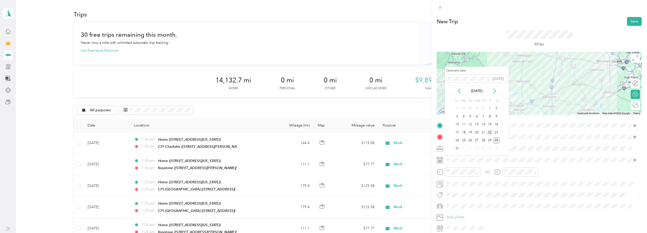
click at [490, 133] on div "22" at bounding box center [489, 132] width 7 height 6
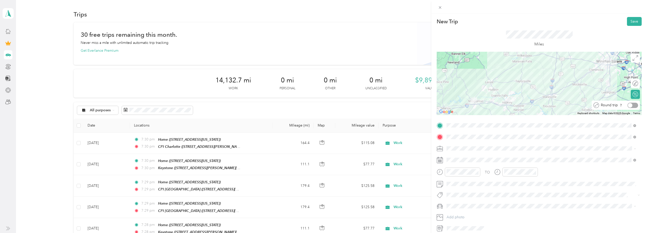
click at [631, 105] on div at bounding box center [632, 105] width 11 height 5
click at [630, 17] on div "New Trip Save This trip cannot be edited because it is either under review, app…" at bounding box center [539, 129] width 216 height 233
click at [630, 20] on button "Save" at bounding box center [634, 21] width 15 height 9
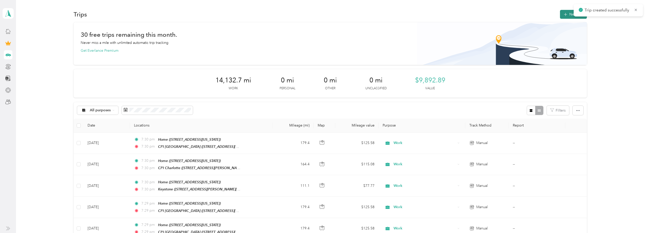
click at [563, 16] on icon "button" at bounding box center [565, 15] width 6 height 6
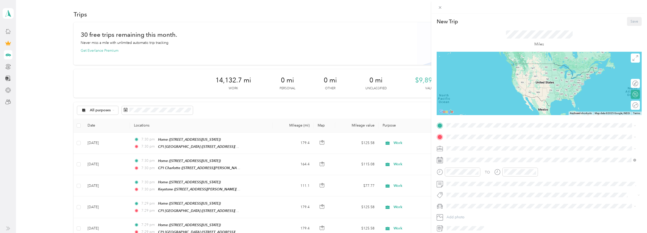
click at [474, 177] on div "Home" at bounding box center [481, 176] width 51 height 5
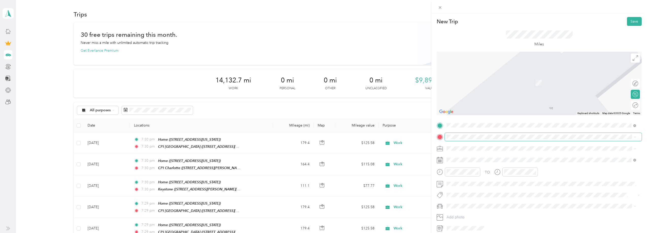
click at [475, 134] on span at bounding box center [542, 137] width 197 height 8
click at [477, 139] on div "TO Add photo" at bounding box center [538, 176] width 205 height 111
click at [476, 160] on div "CPI [GEOGRAPHIC_DATA] [STREET_ADDRESS][PERSON_NAME][US_STATE]" at bounding box center [495, 160] width 79 height 11
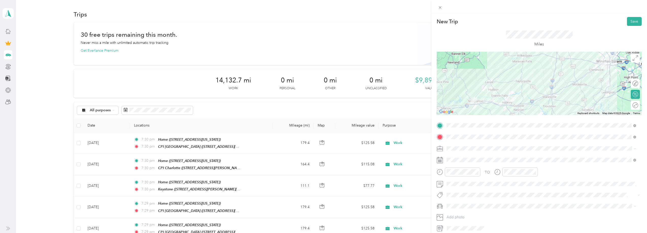
click at [460, 156] on div "Work" at bounding box center [541, 155] width 186 height 5
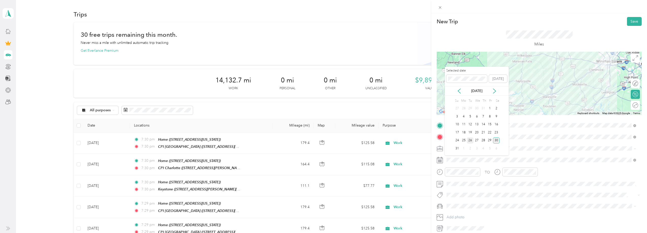
click at [471, 140] on div "26" at bounding box center [470, 140] width 7 height 6
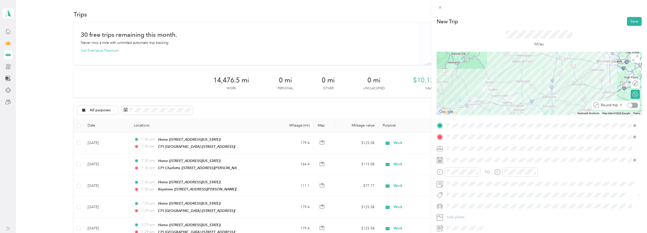
click at [628, 105] on div at bounding box center [630, 105] width 5 height 5
click at [631, 20] on button "Save" at bounding box center [634, 21] width 15 height 9
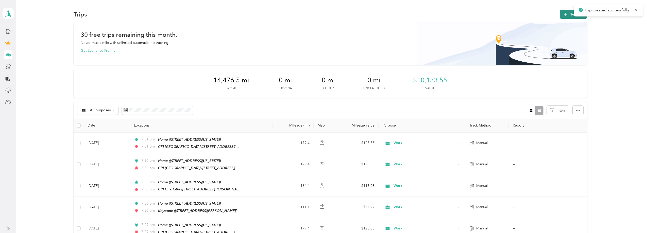
click at [568, 13] on button "New trip" at bounding box center [573, 14] width 27 height 9
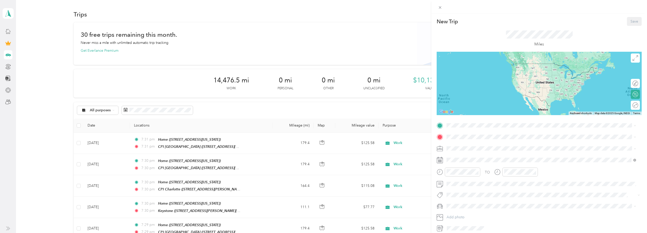
click at [473, 179] on div "Home" at bounding box center [481, 177] width 51 height 5
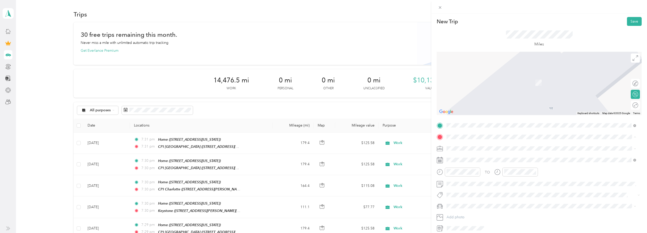
click at [469, 170] on div "Keystone [STREET_ADDRESS][PERSON_NAME][US_STATE]" at bounding box center [541, 176] width 186 height 12
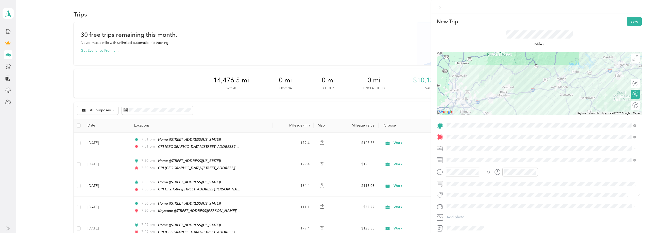
click at [462, 155] on div "Work" at bounding box center [541, 157] width 186 height 5
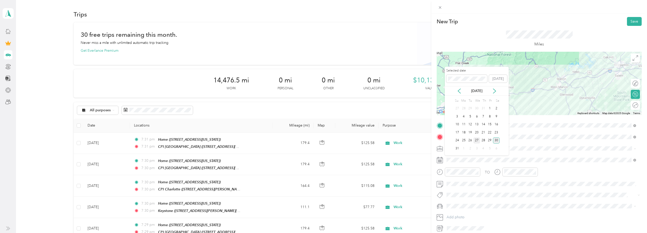
click at [475, 141] on div "27" at bounding box center [476, 140] width 7 height 6
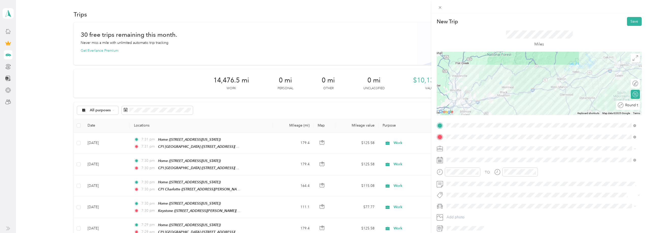
click at [630, 106] on div "Round trip" at bounding box center [630, 105] width 15 height 5
click at [630, 106] on div at bounding box center [632, 105] width 11 height 5
click at [628, 22] on button "Save" at bounding box center [634, 21] width 15 height 9
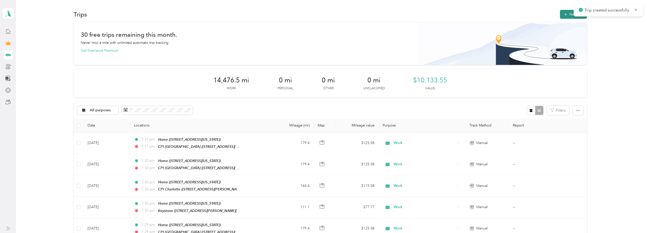
click at [565, 15] on icon "button" at bounding box center [565, 15] width 6 height 6
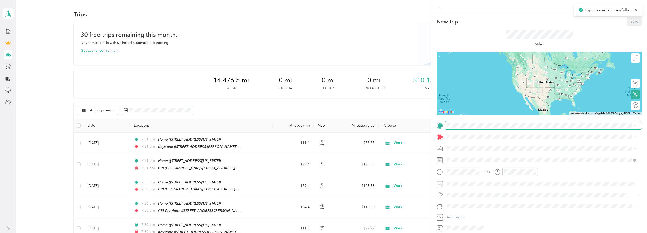
click at [474, 121] on span at bounding box center [542, 125] width 197 height 8
click at [475, 180] on div "Home [STREET_ADDRESS][US_STATE]" at bounding box center [481, 180] width 51 height 11
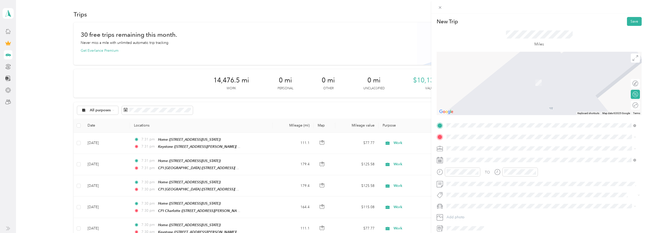
click at [469, 160] on div "CPI [GEOGRAPHIC_DATA] [STREET_ADDRESS][PERSON_NAME][US_STATE]" at bounding box center [495, 160] width 79 height 11
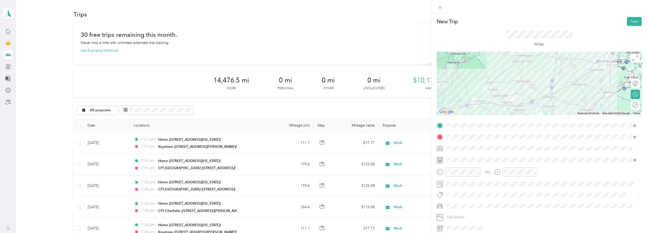
click at [459, 156] on div "Work" at bounding box center [541, 157] width 186 height 5
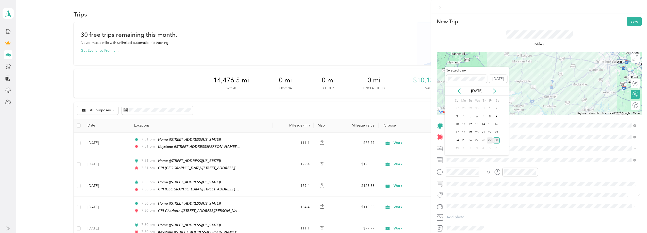
click at [489, 140] on div "29" at bounding box center [489, 140] width 7 height 6
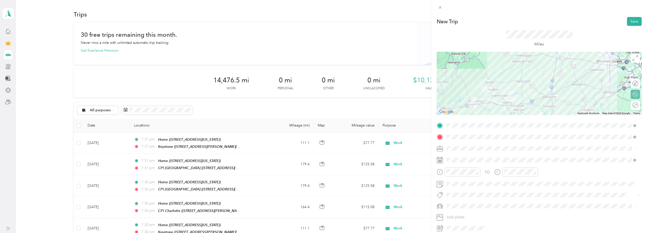
click at [631, 108] on div "Round trip" at bounding box center [634, 105] width 9 height 9
click at [632, 105] on div at bounding box center [632, 105] width 11 height 5
click at [630, 21] on button "Save" at bounding box center [634, 21] width 15 height 9
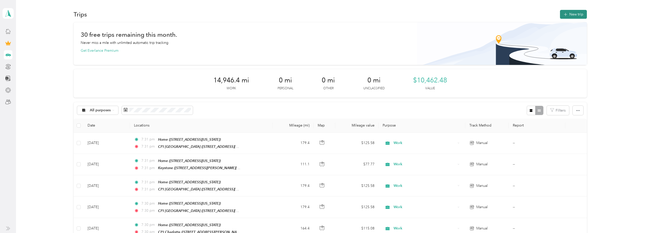
click at [575, 13] on button "New trip" at bounding box center [573, 14] width 27 height 9
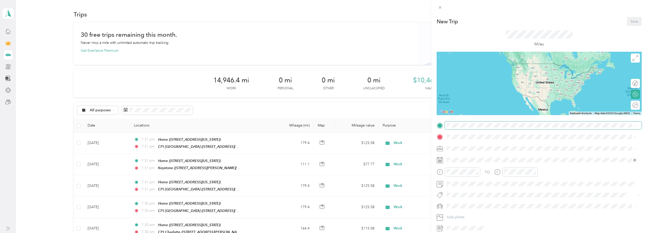
click at [499, 128] on span at bounding box center [542, 125] width 197 height 8
click at [493, 175] on div "Home [STREET_ADDRESS][US_STATE]" at bounding box center [541, 180] width 186 height 12
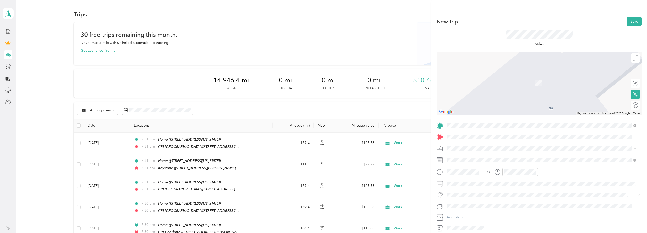
click at [483, 158] on strong "CPI [GEOGRAPHIC_DATA]" at bounding box center [478, 157] width 45 height 5
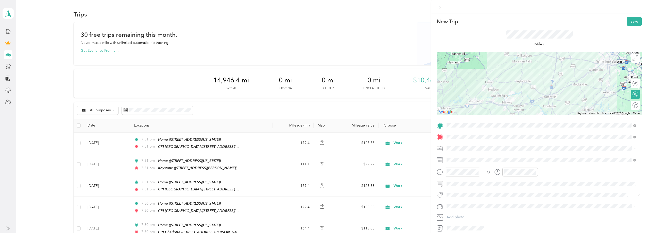
click at [479, 156] on div "Work" at bounding box center [541, 157] width 186 height 5
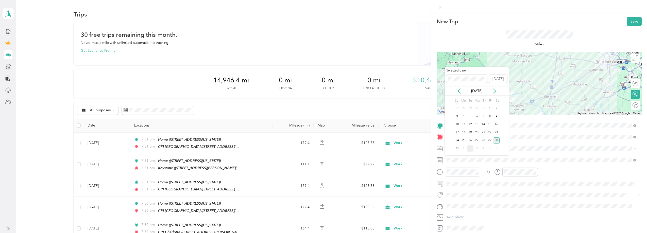
click at [471, 148] on div "2" at bounding box center [470, 148] width 7 height 6
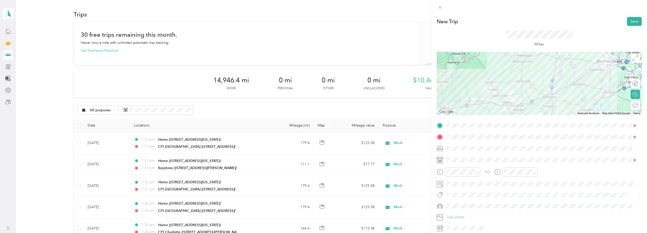
click at [633, 105] on div "Round trip" at bounding box center [634, 105] width 9 height 9
click at [630, 105] on div at bounding box center [632, 105] width 11 height 5
click at [630, 24] on button "Save" at bounding box center [634, 21] width 15 height 9
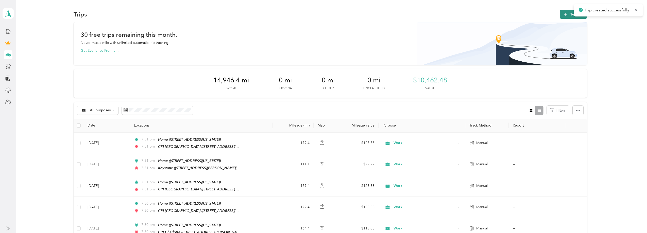
click at [567, 13] on button "New trip" at bounding box center [573, 14] width 27 height 9
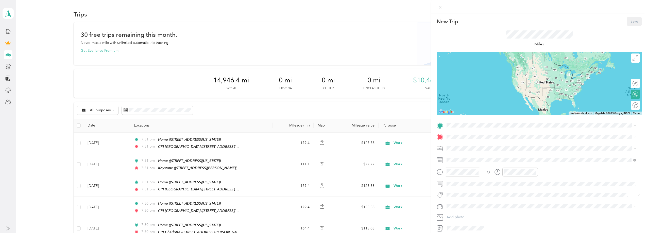
click at [482, 180] on div "Home [STREET_ADDRESS][US_STATE]" at bounding box center [481, 180] width 51 height 11
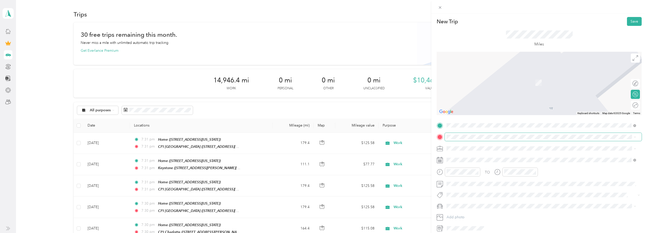
click at [481, 140] on span at bounding box center [542, 137] width 197 height 8
click at [481, 171] on div "Keystone" at bounding box center [495, 173] width 79 height 5
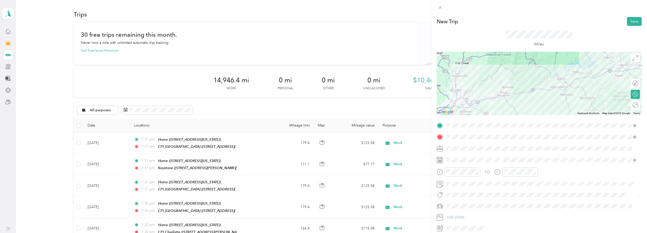
click at [475, 158] on div "Work" at bounding box center [541, 157] width 186 height 5
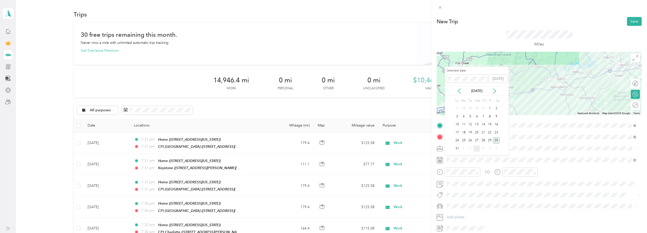
click at [477, 147] on div "3" at bounding box center [476, 148] width 7 height 6
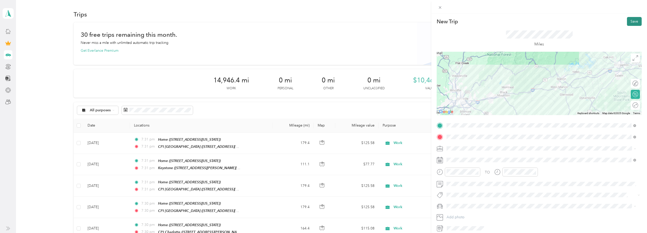
click at [627, 22] on button "Save" at bounding box center [634, 21] width 15 height 9
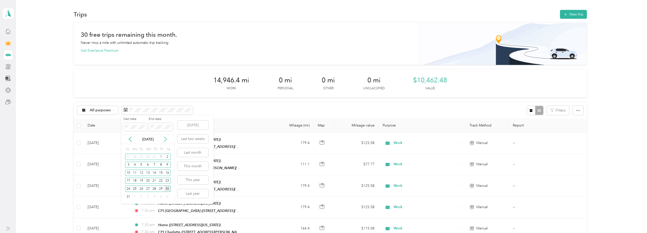
click at [166, 137] on div "[DATE]" at bounding box center [147, 139] width 53 height 9
click at [166, 137] on icon at bounding box center [165, 139] width 5 height 5
click at [144, 190] on div "30" at bounding box center [141, 189] width 7 height 6
click at [128, 136] on div "[DATE]" at bounding box center [147, 139] width 53 height 9
click at [129, 139] on icon at bounding box center [130, 139] width 3 height 5
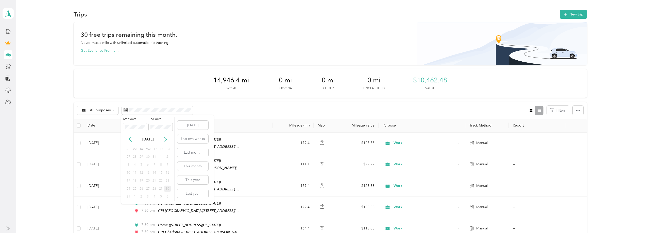
drag, startPoint x: 166, startPoint y: 139, endPoint x: 154, endPoint y: 151, distance: 16.9
click at [166, 139] on icon at bounding box center [165, 139] width 5 height 5
click at [142, 187] on div "30" at bounding box center [141, 189] width 7 height 6
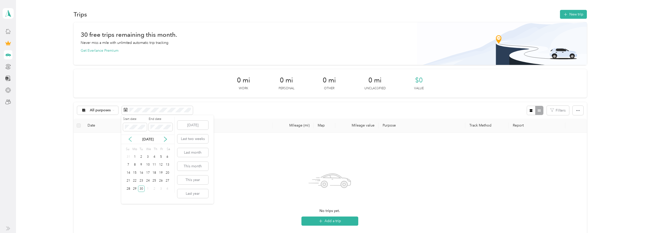
click at [129, 139] on icon at bounding box center [130, 139] width 5 height 5
click at [159, 155] on div "1" at bounding box center [160, 157] width 7 height 6
click at [165, 139] on icon at bounding box center [165, 139] width 5 height 5
click at [143, 187] on div "30" at bounding box center [141, 189] width 7 height 6
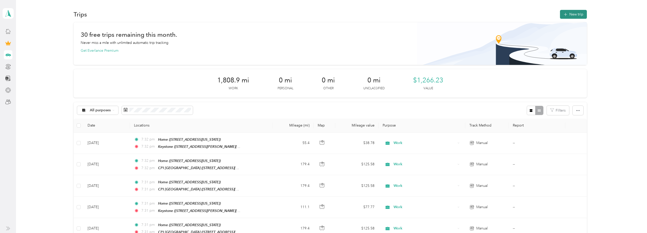
click at [578, 14] on button "New trip" at bounding box center [573, 14] width 27 height 9
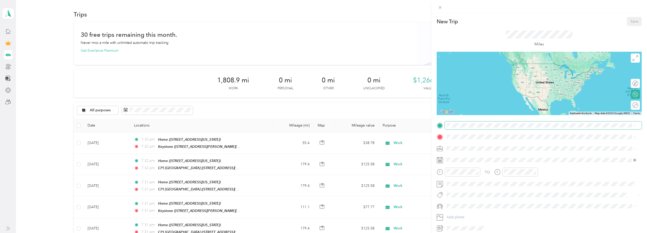
click at [521, 122] on span at bounding box center [542, 125] width 197 height 8
click at [510, 128] on span at bounding box center [542, 125] width 197 height 8
click at [475, 178] on div "Home" at bounding box center [481, 177] width 51 height 5
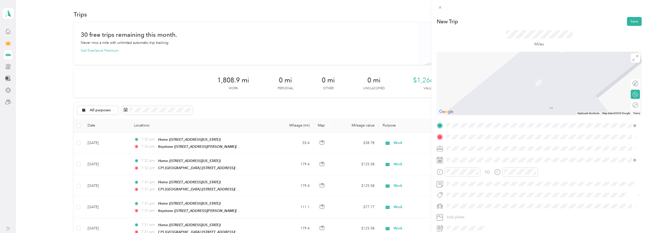
click at [468, 202] on div "CPI Charlotte [STREET_ADDRESS][PERSON_NAME][US_STATE]" at bounding box center [541, 208] width 186 height 12
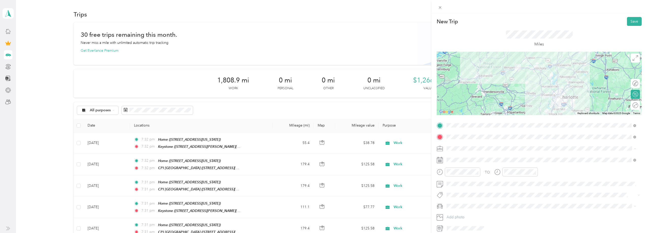
click at [471, 158] on li "Work" at bounding box center [540, 157] width 193 height 9
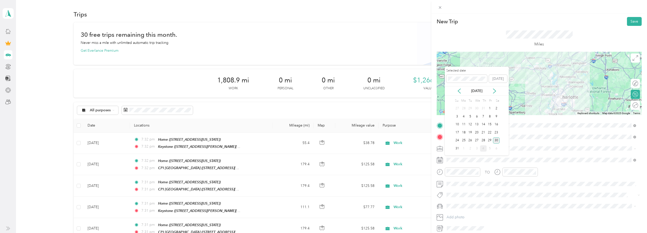
click at [481, 148] on div "4" at bounding box center [483, 148] width 7 height 6
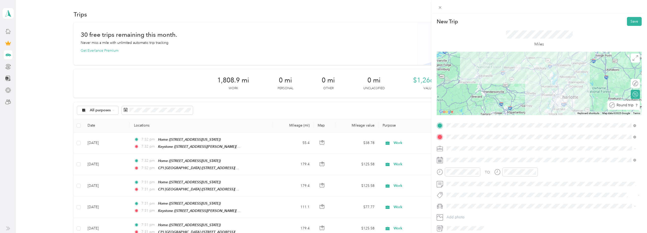
click at [632, 105] on div "Round trip" at bounding box center [625, 105] width 23 height 5
click at [631, 106] on div at bounding box center [632, 105] width 11 height 5
click at [630, 21] on button "Save" at bounding box center [634, 21] width 15 height 9
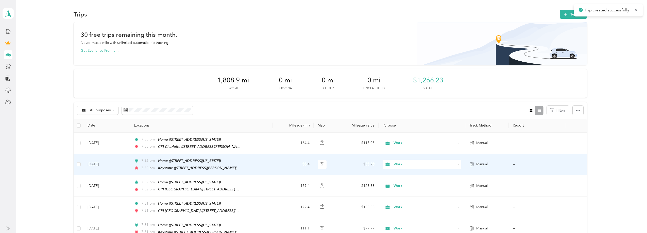
click at [264, 165] on td "7:32 pm Home ([STREET_ADDRESS][US_STATE]) 7:32 pm Keystone ([GEOGRAPHIC_DATA][P…" at bounding box center [201, 164] width 143 height 21
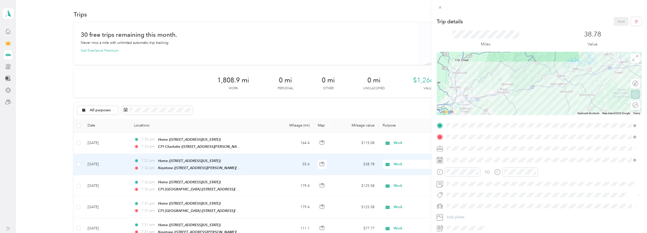
click at [638, 104] on div "Round trip" at bounding box center [638, 105] width 0 height 5
click at [630, 105] on div at bounding box center [632, 105] width 11 height 5
click at [621, 23] on button "Save" at bounding box center [620, 21] width 15 height 9
